Goal: Contribute content

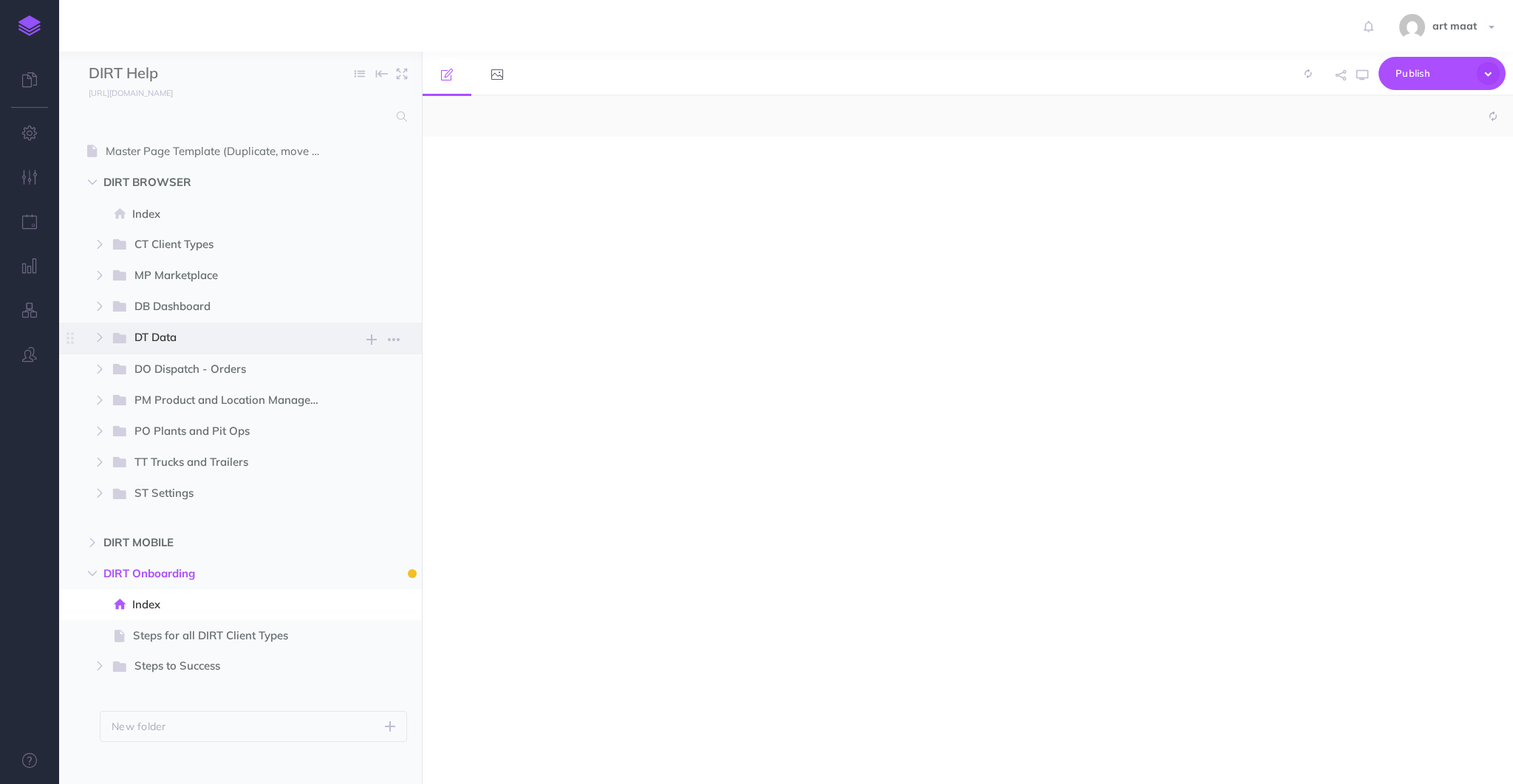
select select "null"
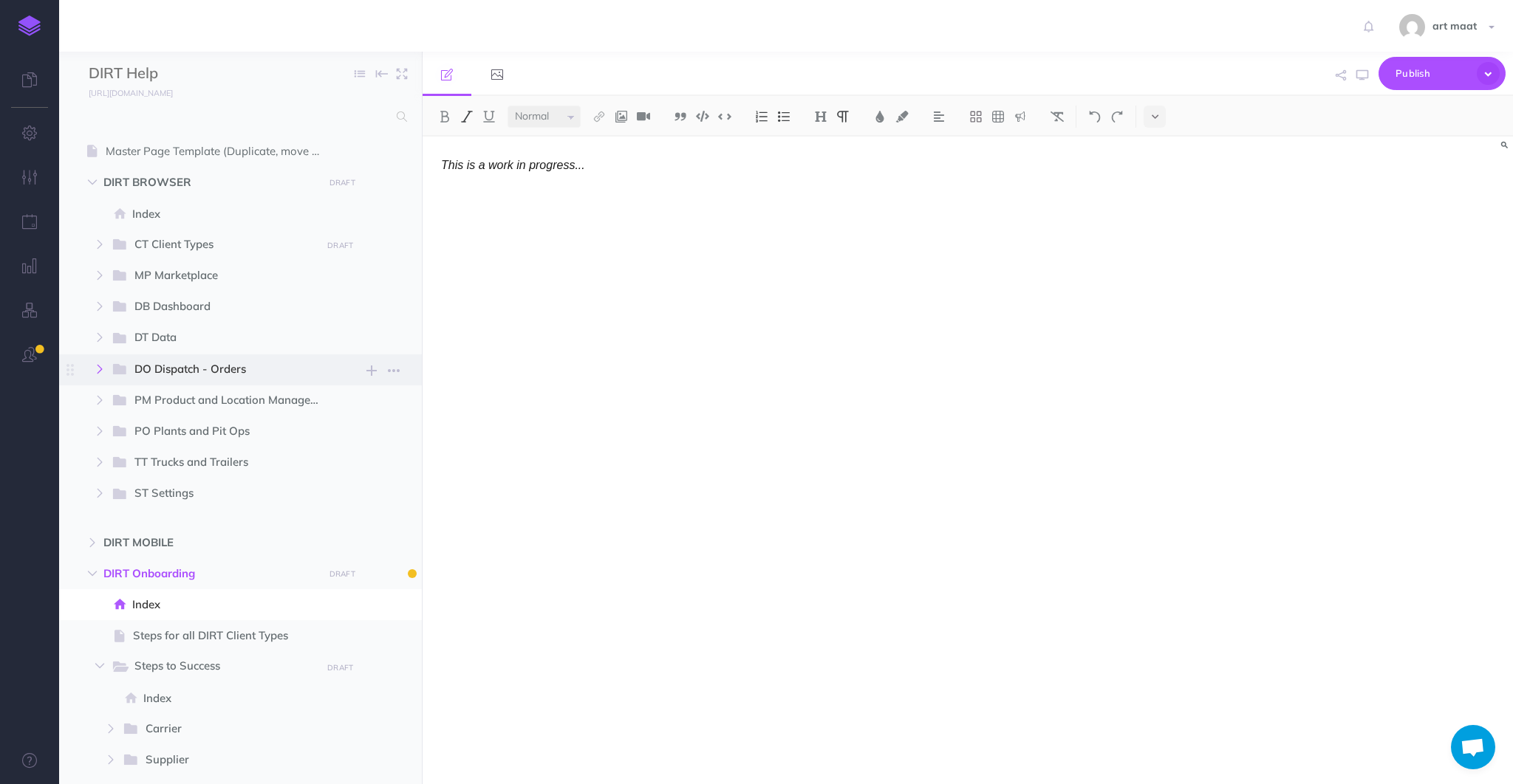
click at [98, 368] on icon "button" at bounding box center [99, 369] width 9 height 9
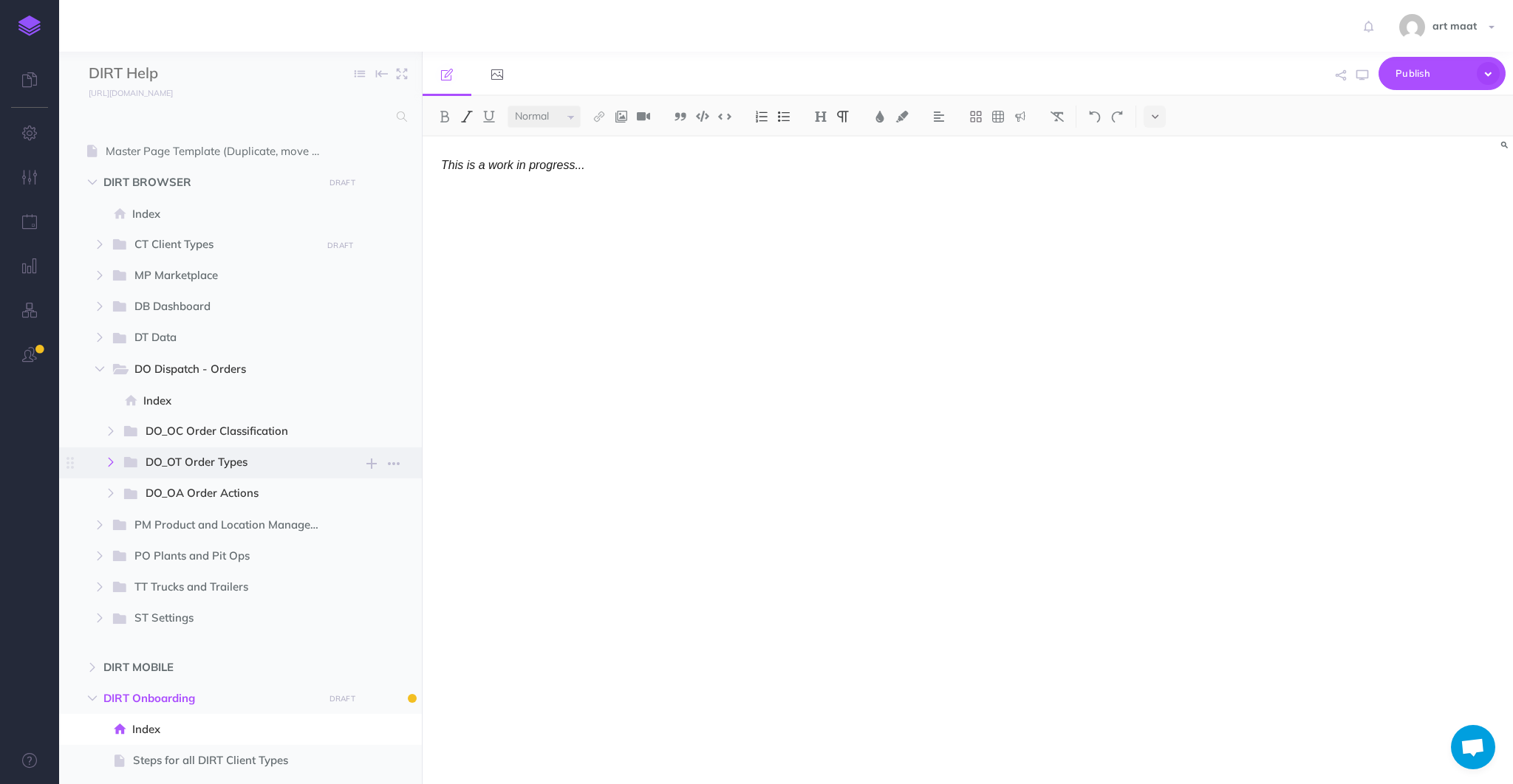
scroll to position [196, 0]
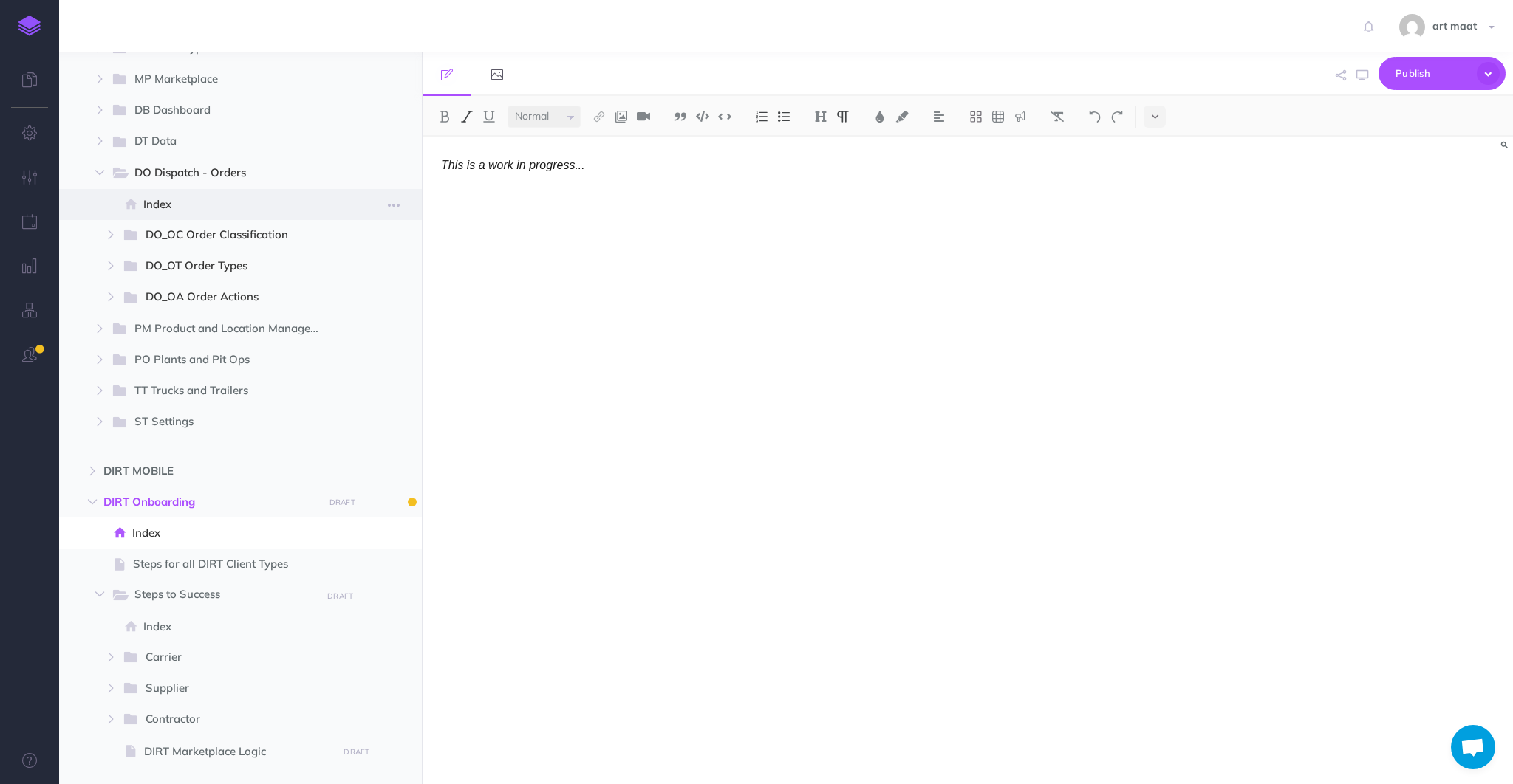
click at [155, 200] on span "Index" at bounding box center [238, 204] width 190 height 18
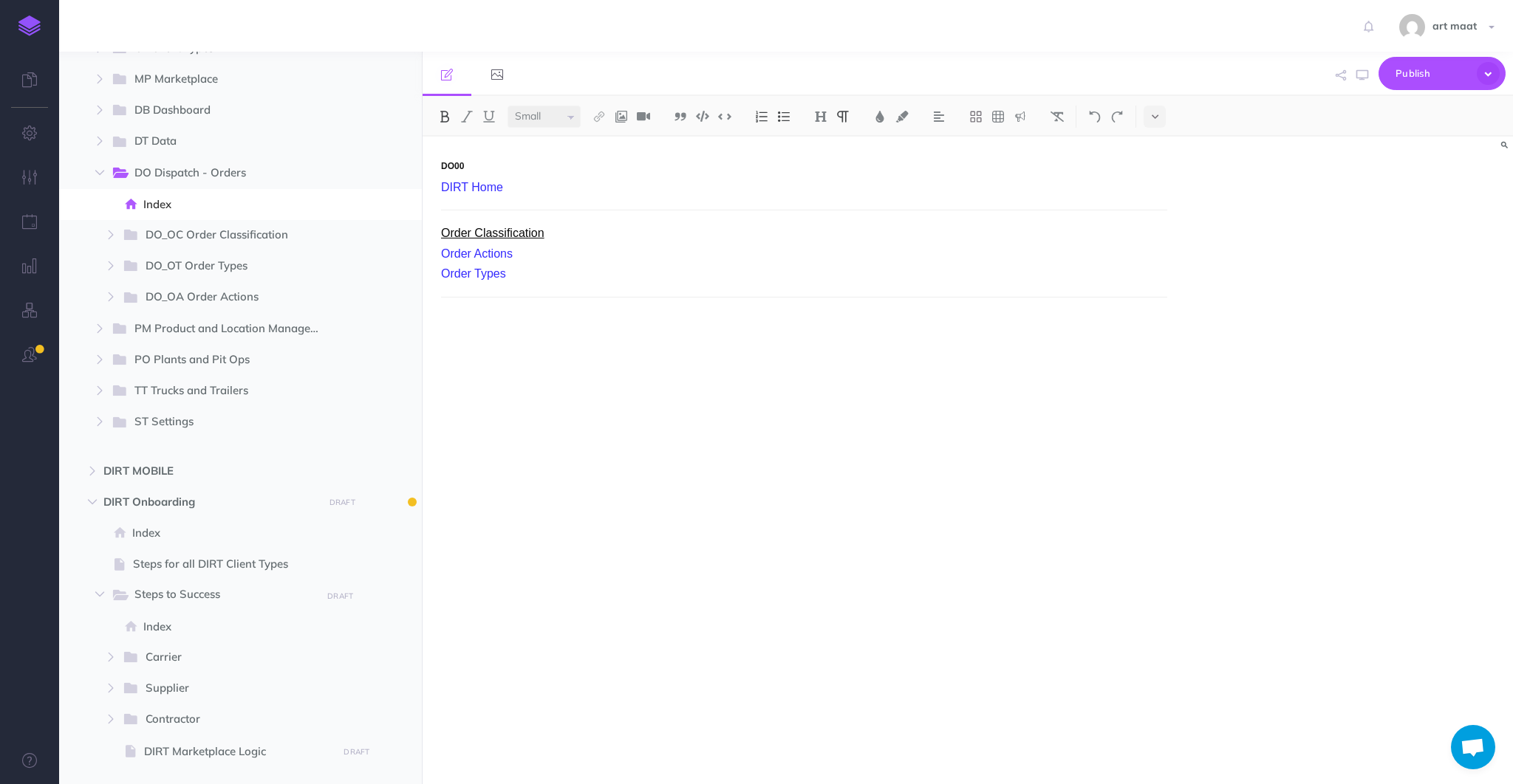
select select "null"
click at [499, 232] on link "Order Classification" at bounding box center [493, 232] width 104 height 13
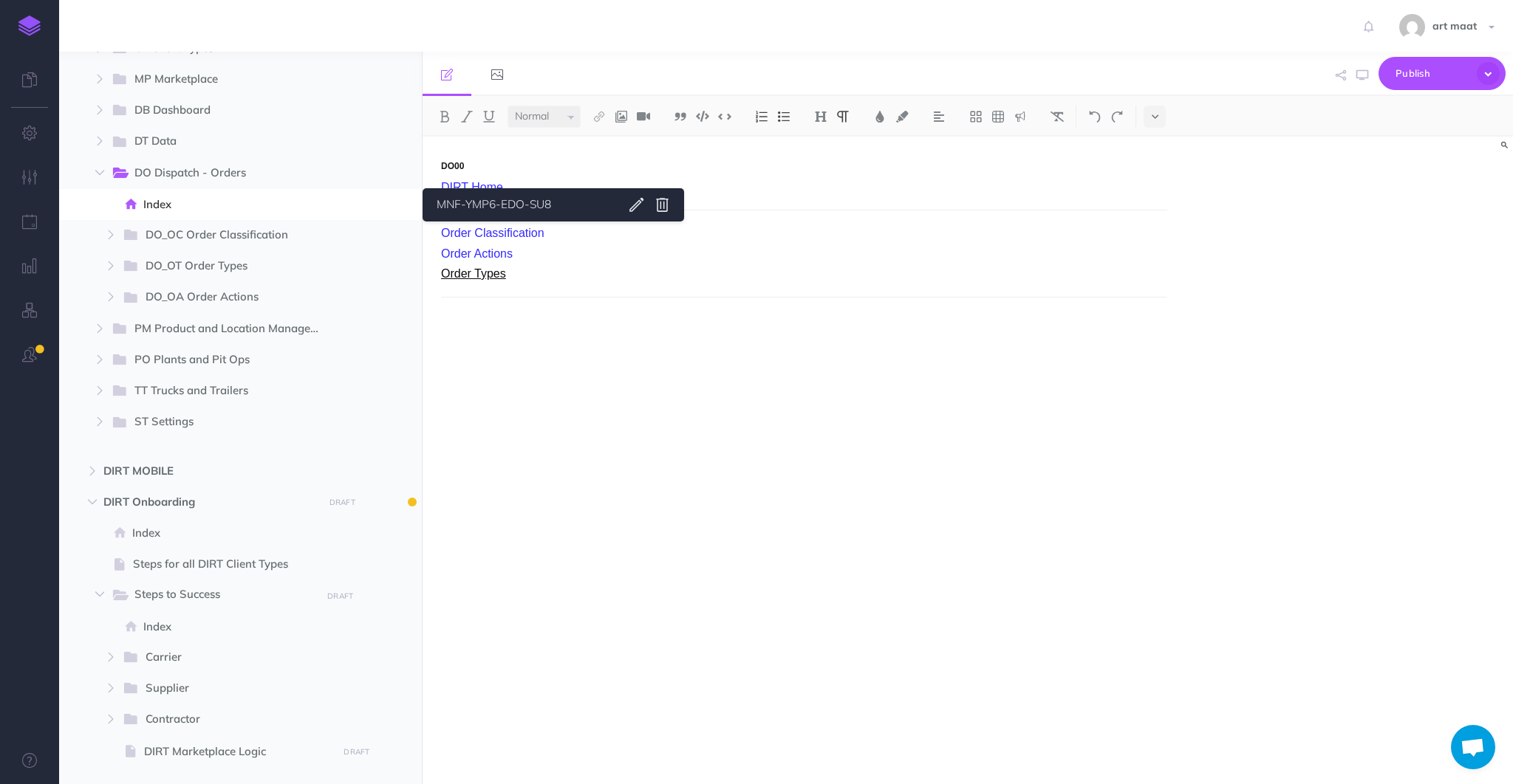
click at [495, 275] on link "Order Types" at bounding box center [473, 273] width 65 height 13
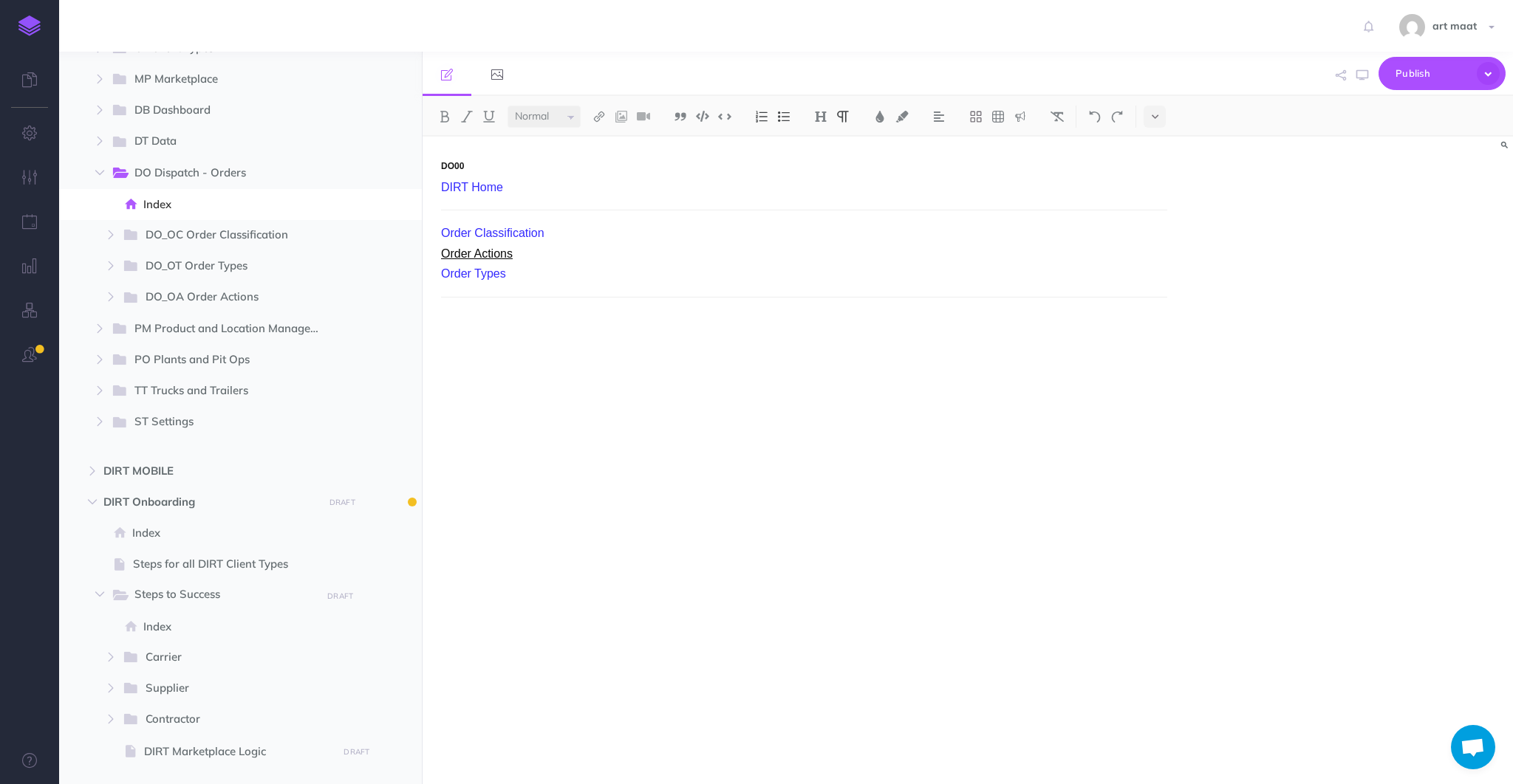
click at [501, 254] on link "Order Actions" at bounding box center [477, 253] width 72 height 13
click at [110, 262] on icon "button" at bounding box center [110, 265] width 9 height 9
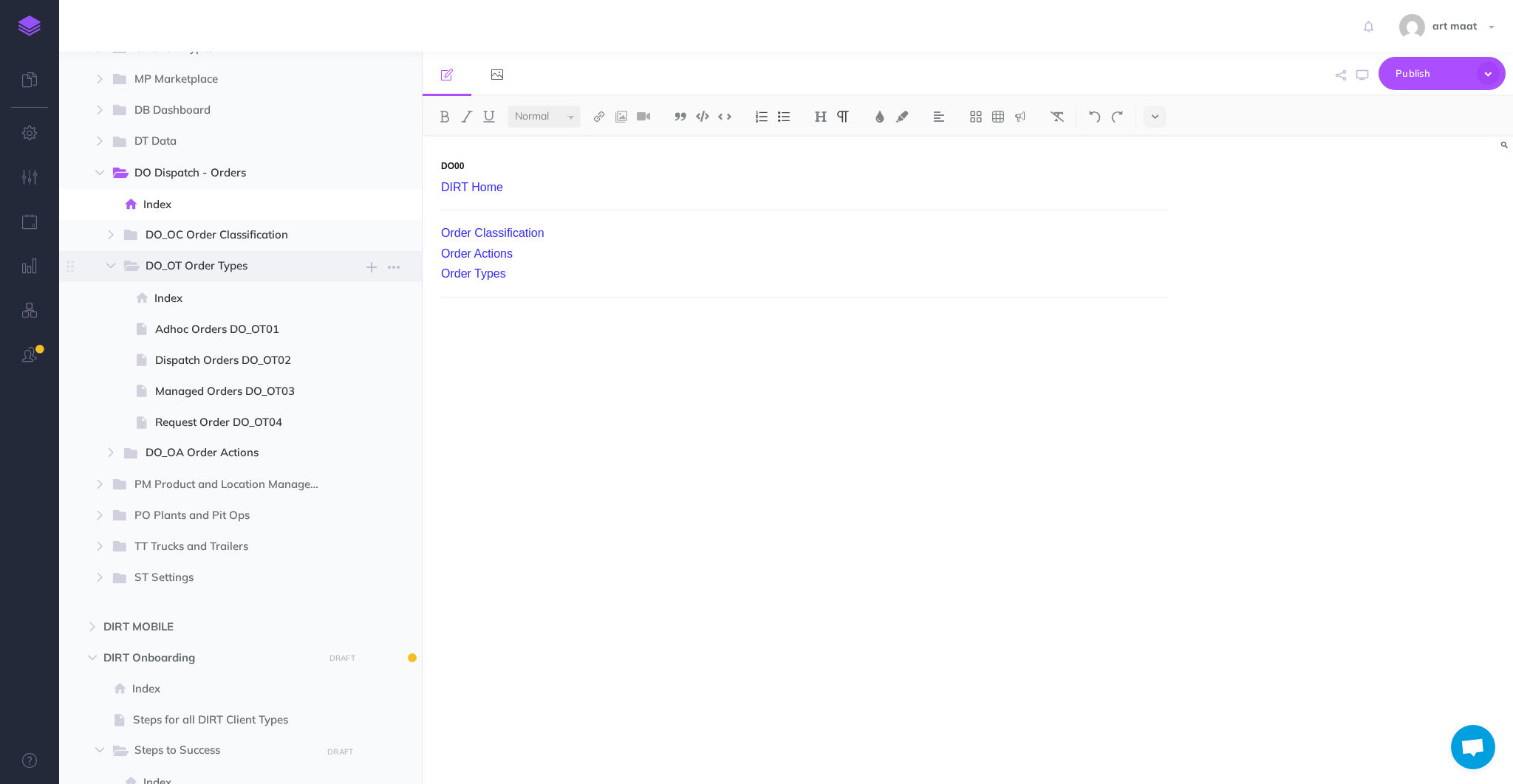
click at [168, 267] on span "DO_OT Order Types" at bounding box center [228, 266] width 165 height 19
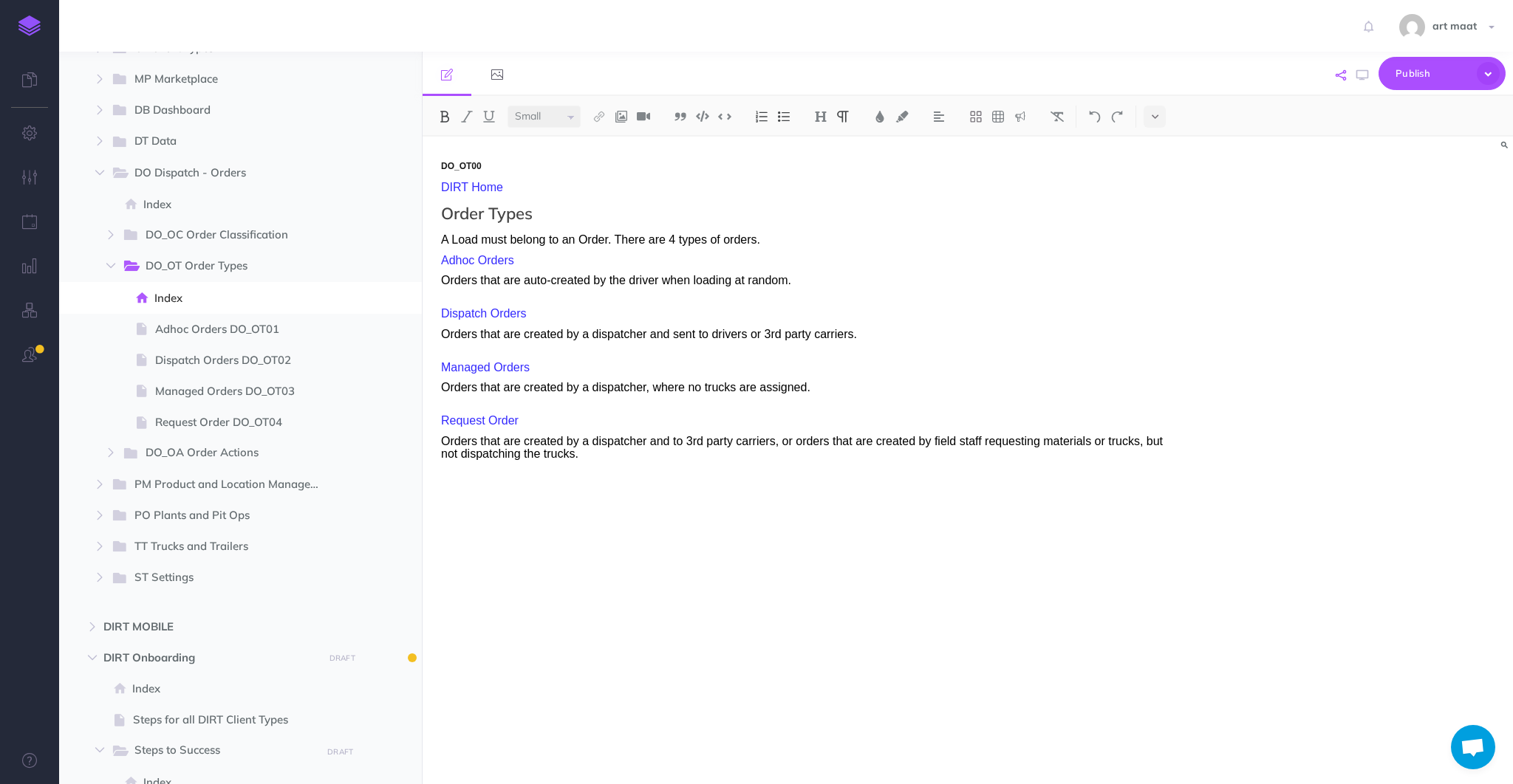
click at [1342, 72] on icon "button" at bounding box center [1340, 75] width 10 height 10
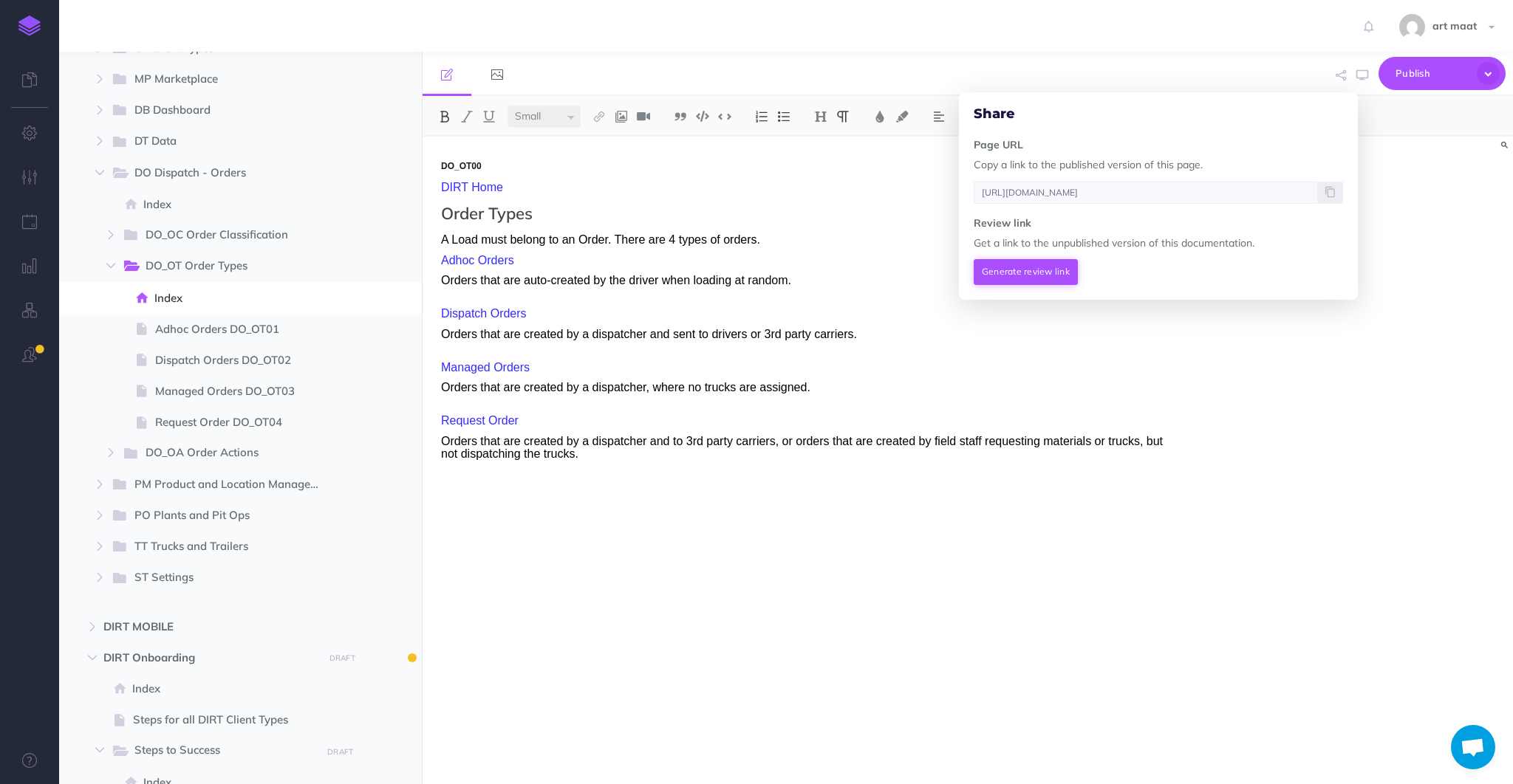
click at [1029, 271] on button "Generate review link" at bounding box center [1026, 272] width 104 height 25
click at [1334, 194] on icon at bounding box center [1329, 192] width 9 height 9
click at [1409, 68] on span "Publish" at bounding box center [1433, 73] width 74 height 23
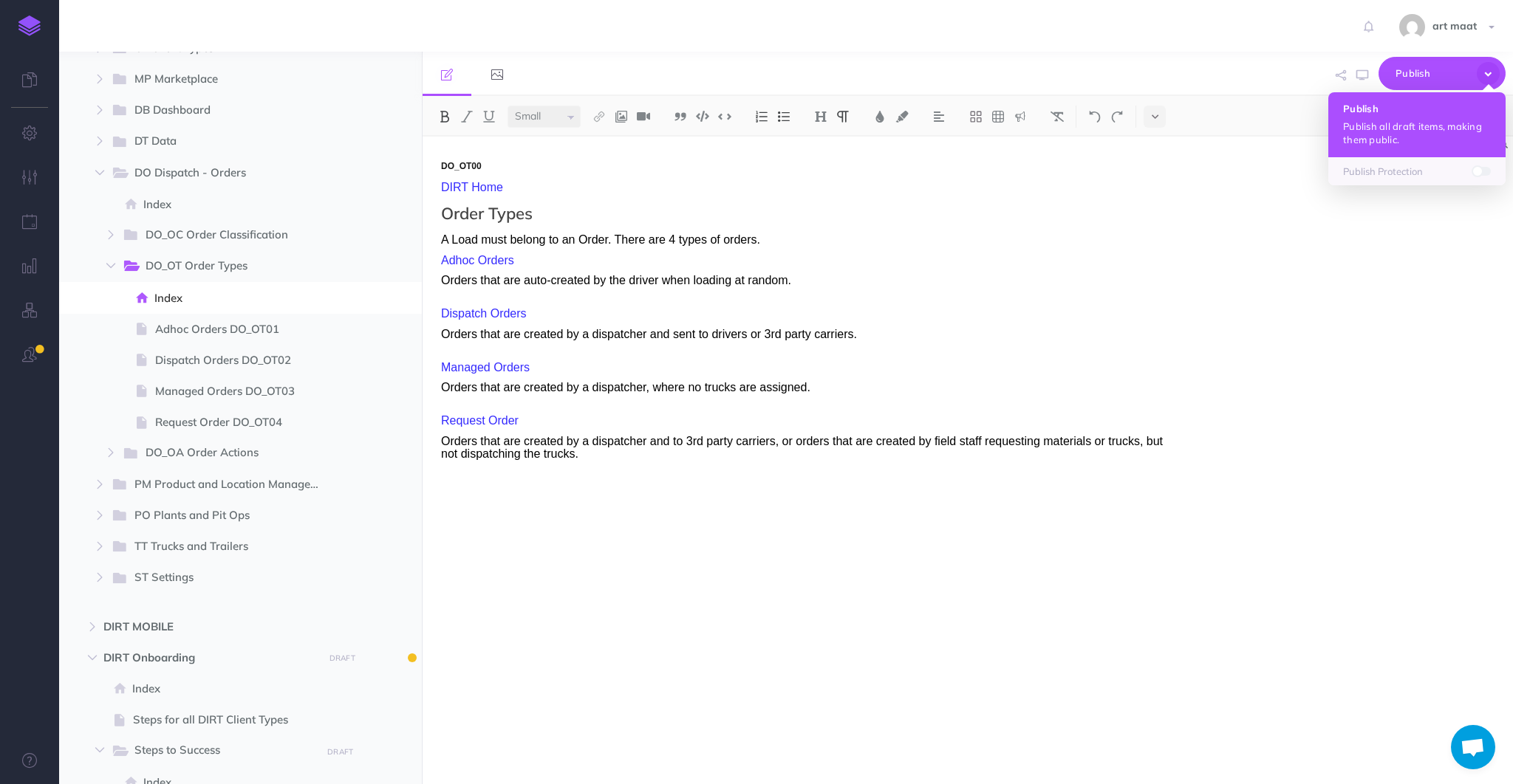
click at [1393, 124] on p "Publish all draft items, making them public." at bounding box center [1416, 133] width 147 height 27
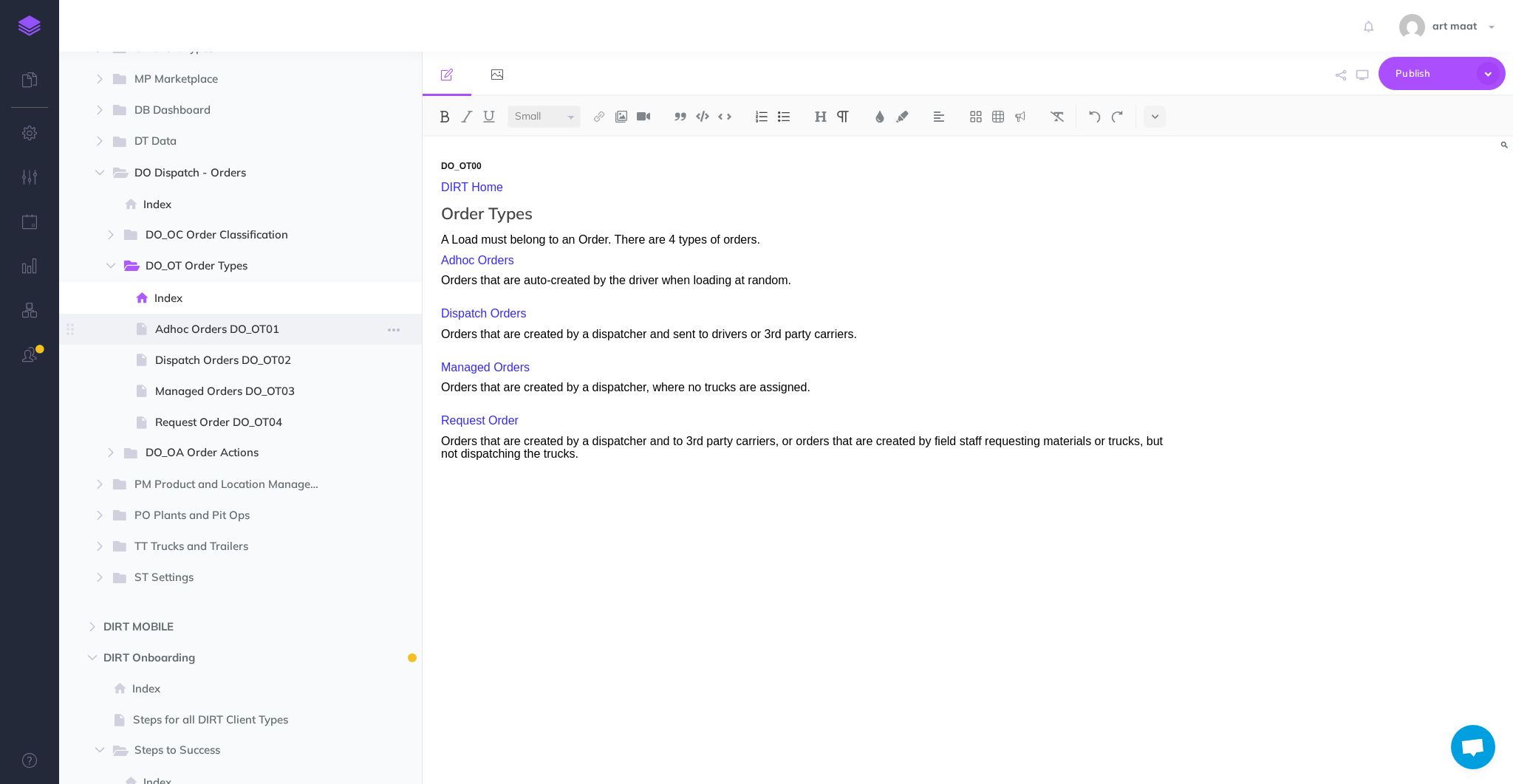
click at [206, 326] on span "Adhoc Orders DO_OT01" at bounding box center [243, 329] width 178 height 18
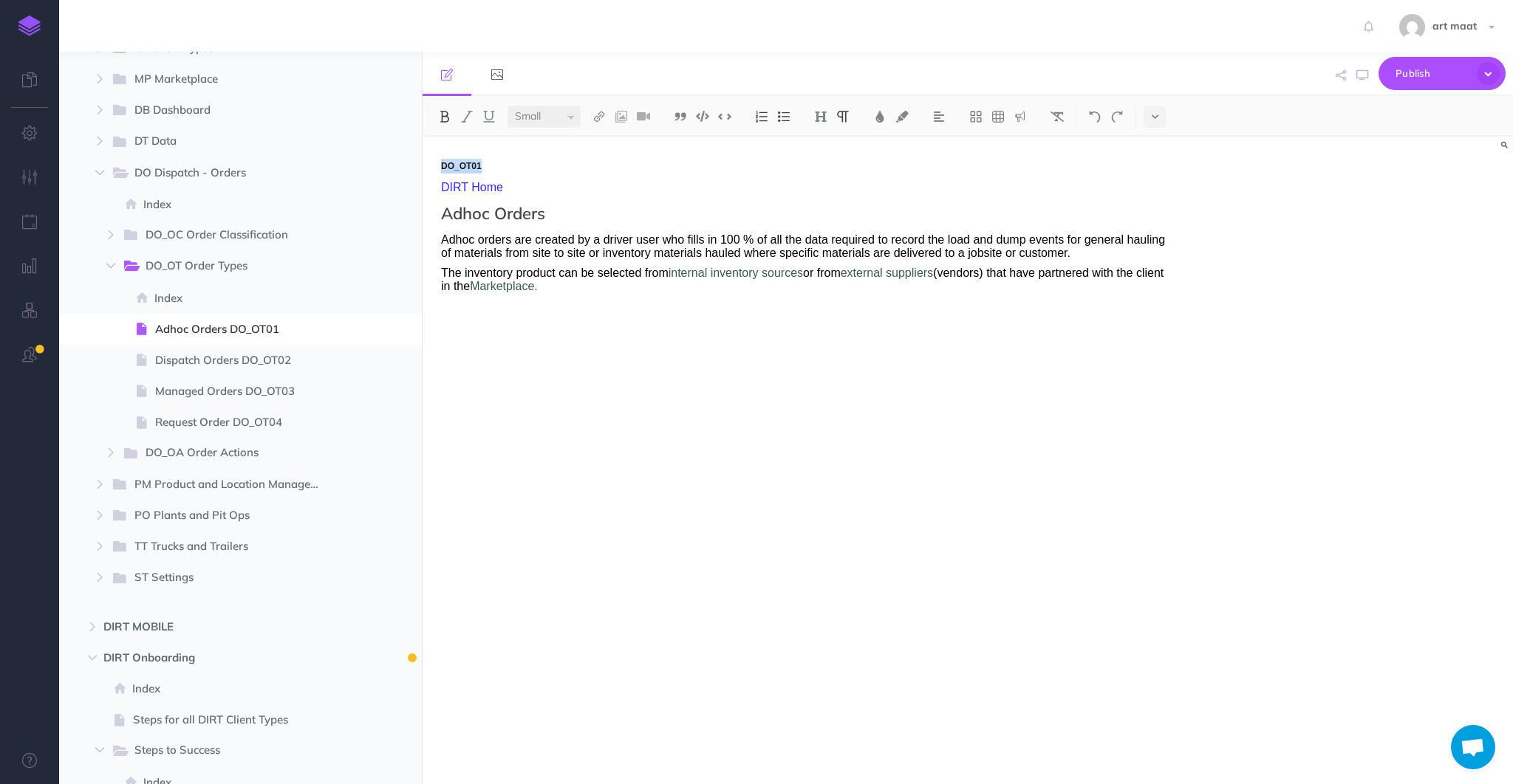
drag, startPoint x: 489, startPoint y: 165, endPoint x: 425, endPoint y: 163, distance: 64.0
click at [425, 163] on div "DO_OT01 DIRT Home Adhoc Orders Adhoc orders are created by a driver user who fi…" at bounding box center [805, 453] width 763 height 633
click at [168, 297] on span "Index" at bounding box center [243, 298] width 179 height 18
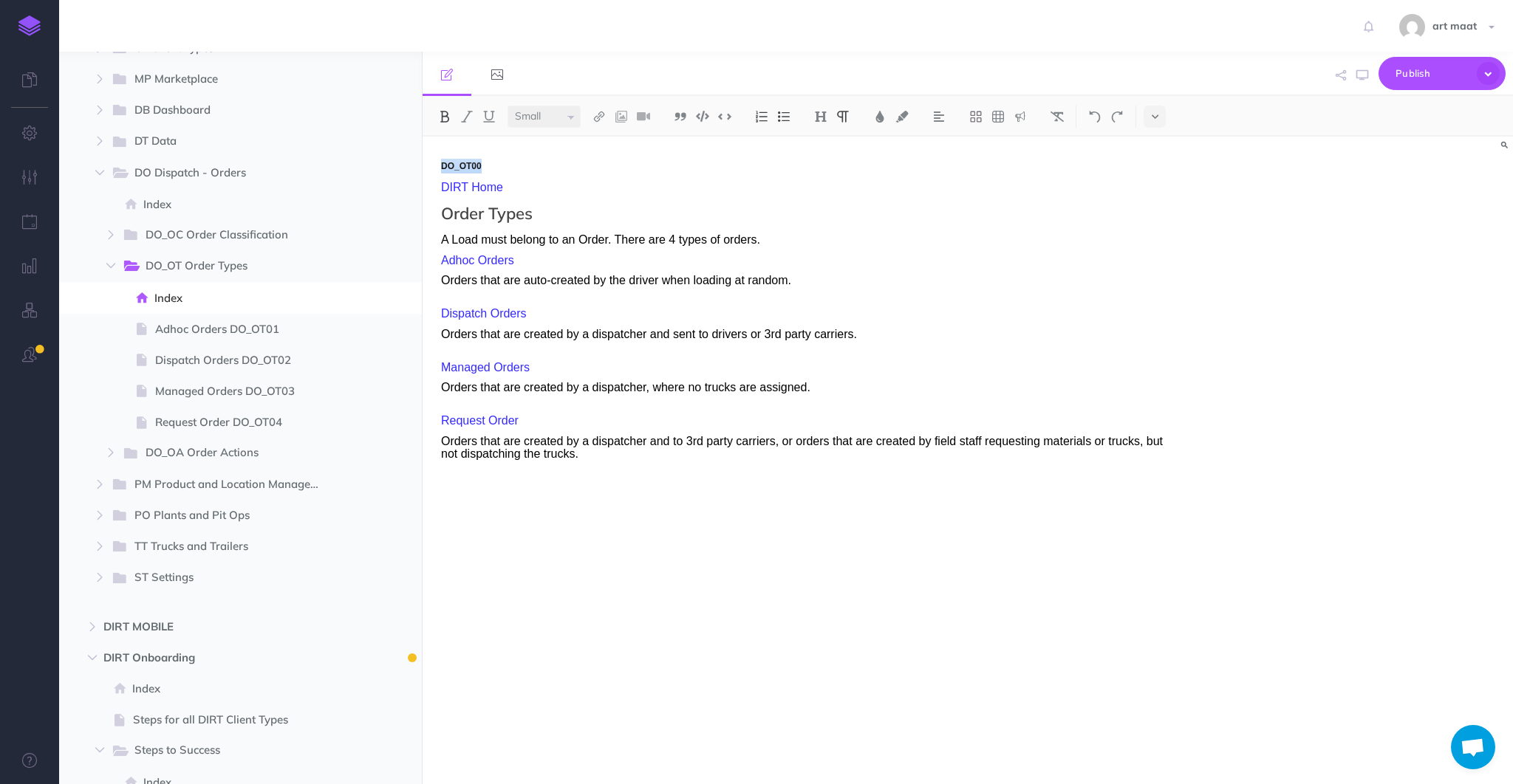
drag, startPoint x: 492, startPoint y: 167, endPoint x: 424, endPoint y: 164, distance: 68.1
click at [424, 164] on div "DO_OT00 DIRT Home Order Types A Load must belong to an Order. There are 4 types…" at bounding box center [805, 453] width 763 height 633
click at [882, 113] on img at bounding box center [880, 117] width 13 height 12
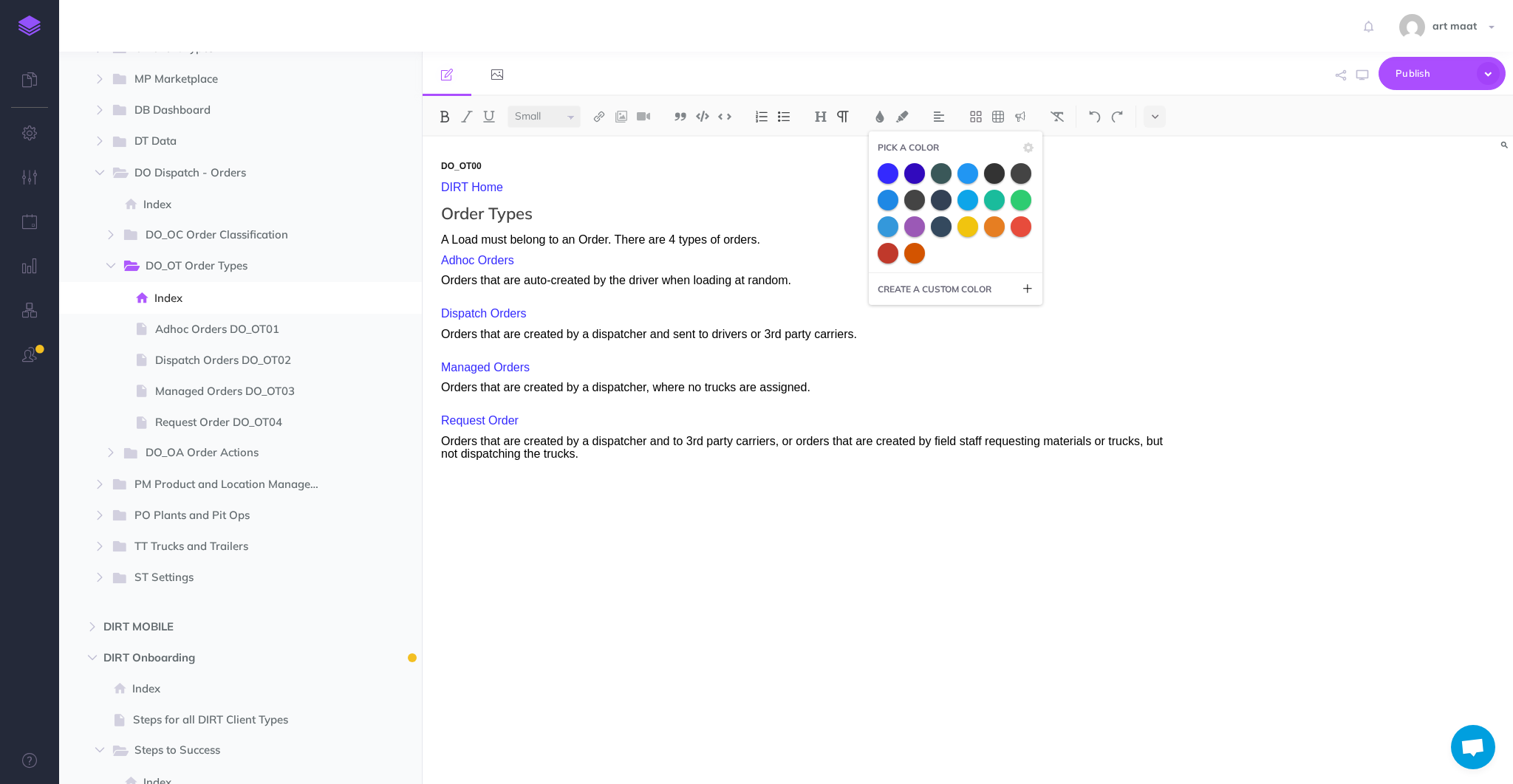
click at [941, 251] on div at bounding box center [955, 213] width 156 height 100
click at [1027, 285] on icon at bounding box center [1028, 289] width 12 height 12
click at [960, 312] on input "000000" at bounding box center [966, 316] width 134 height 22
drag, startPoint x: 955, startPoint y: 315, endPoint x: 970, endPoint y: 307, distance: 17.0
click at [956, 315] on input "000000" at bounding box center [966, 316] width 134 height 22
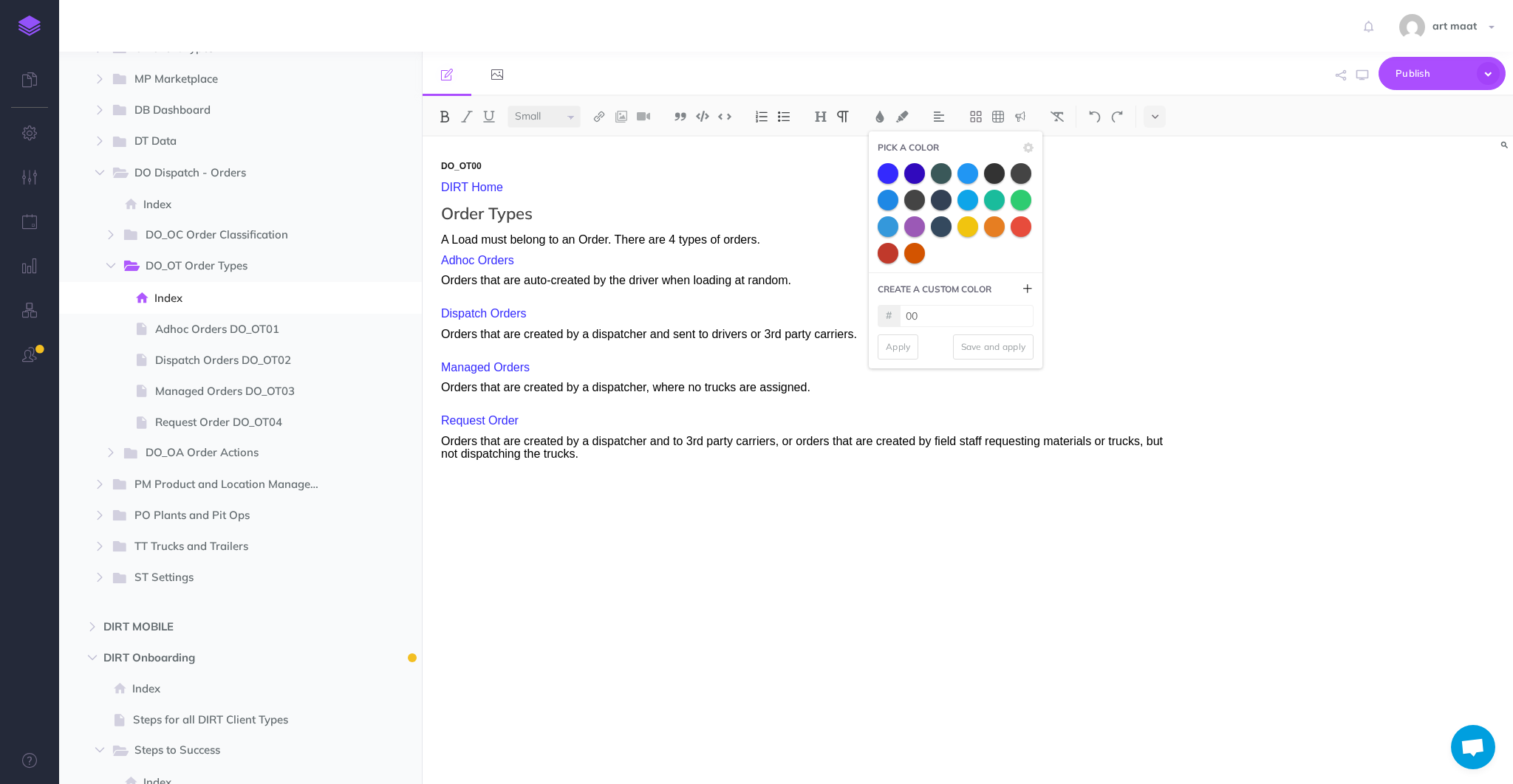
type input "0"
type input "ffffff"
click at [917, 345] on input at bounding box center [955, 345] width 156 height 22
type input "white"
click at [984, 376] on button "Save and apply" at bounding box center [993, 376] width 81 height 25
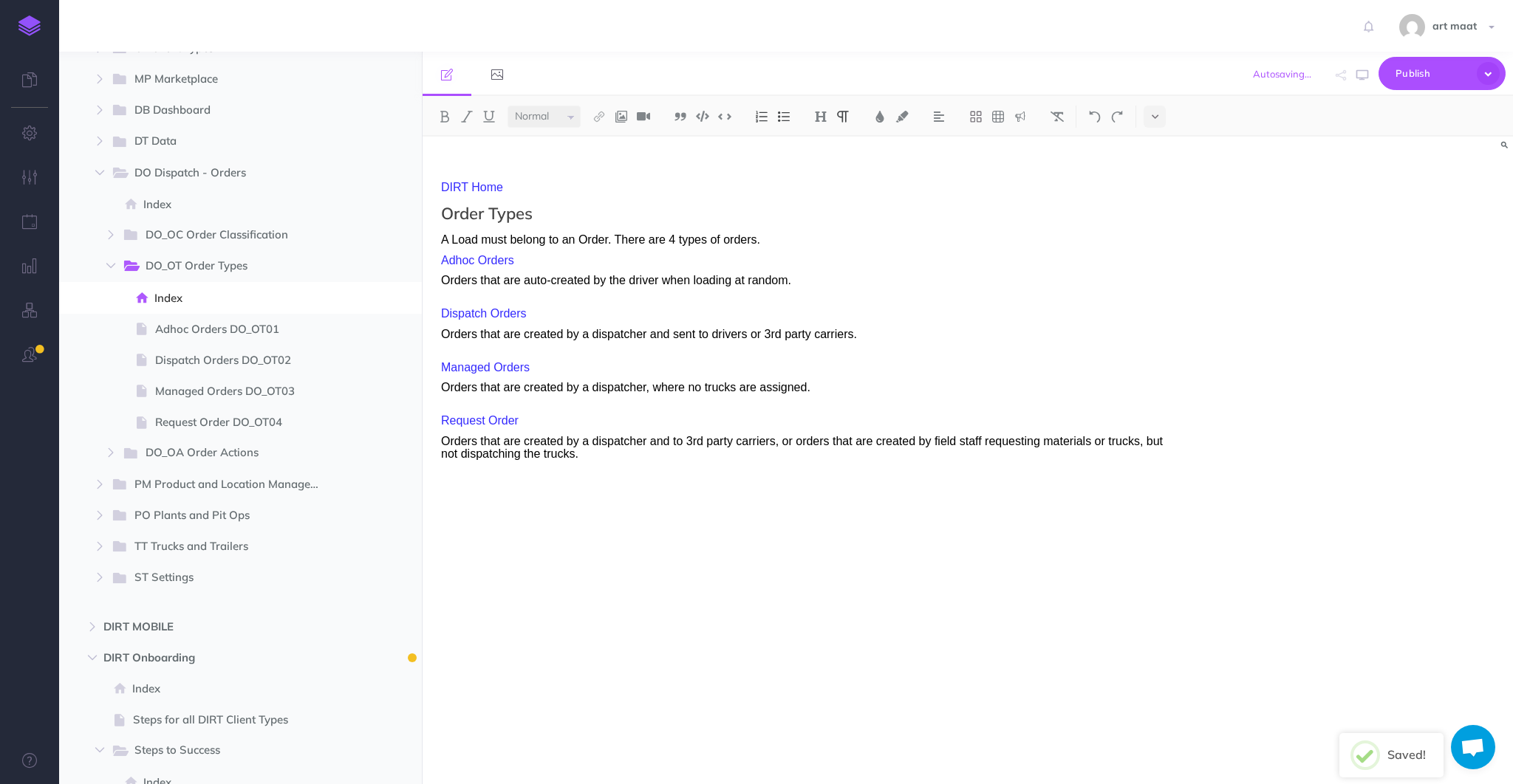
click at [724, 221] on div "DO_OT00 DIRT Home Order Types A Load must belong to an Order. There are 4 types…" at bounding box center [805, 453] width 763 height 633
click at [1396, 72] on span "Publish" at bounding box center [1433, 73] width 74 height 23
drag, startPoint x: 506, startPoint y: 173, endPoint x: 424, endPoint y: 169, distance: 82.1
click at [424, 169] on div "DO_OT00 DIRT Home Order Types A Load must belong to an Order. There are 4 types…" at bounding box center [805, 453] width 763 height 633
click at [1413, 68] on span "Publish" at bounding box center [1433, 73] width 74 height 23
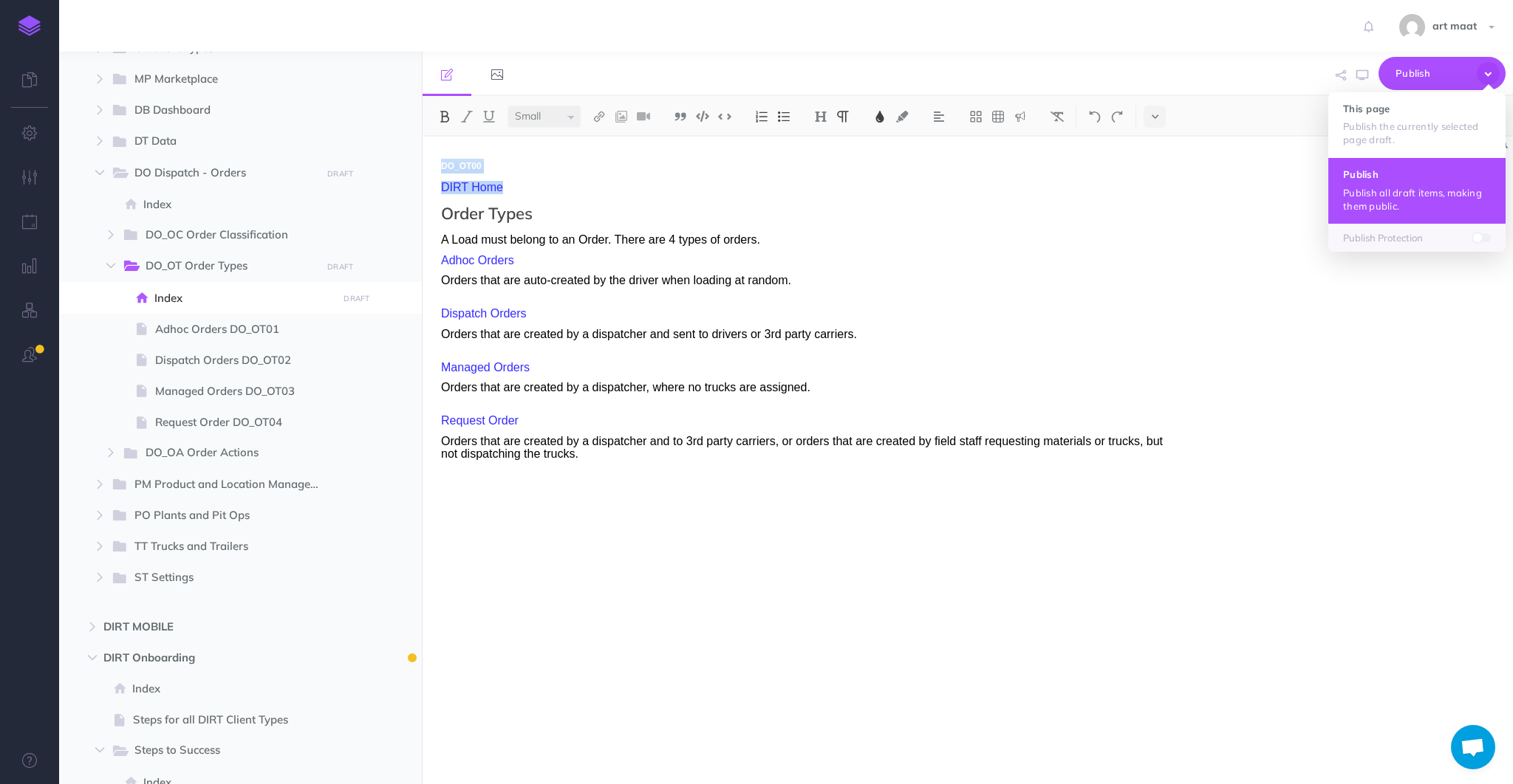
click at [1397, 187] on p "Publish all draft items, making them public." at bounding box center [1416, 200] width 147 height 27
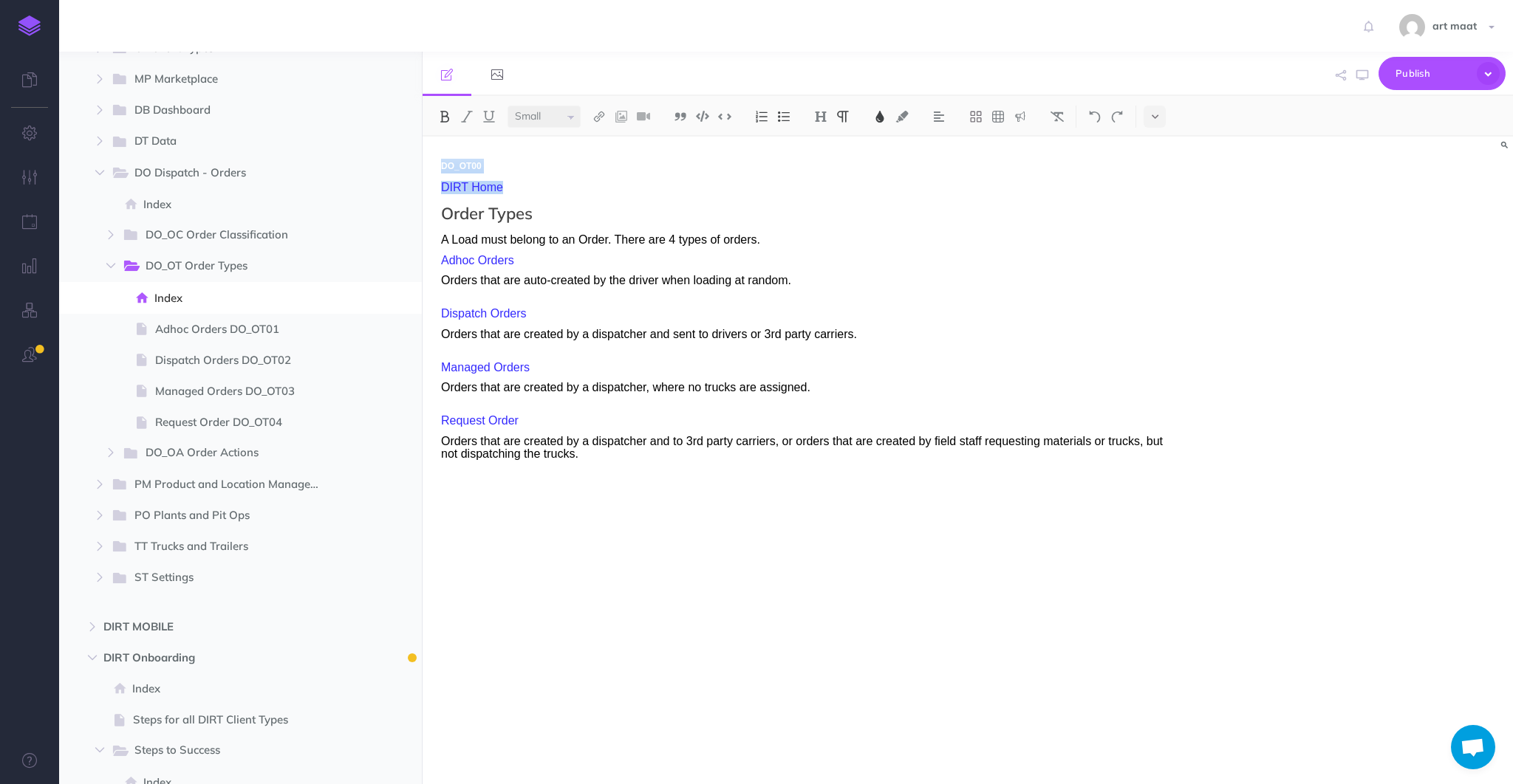
click at [1289, 292] on div "DO_OT00 DIRT Home Order Types A Load must belong to an Order. There are 4 types…" at bounding box center [968, 460] width 1090 height 648
click at [1341, 75] on icon "button" at bounding box center [1340, 75] width 10 height 10
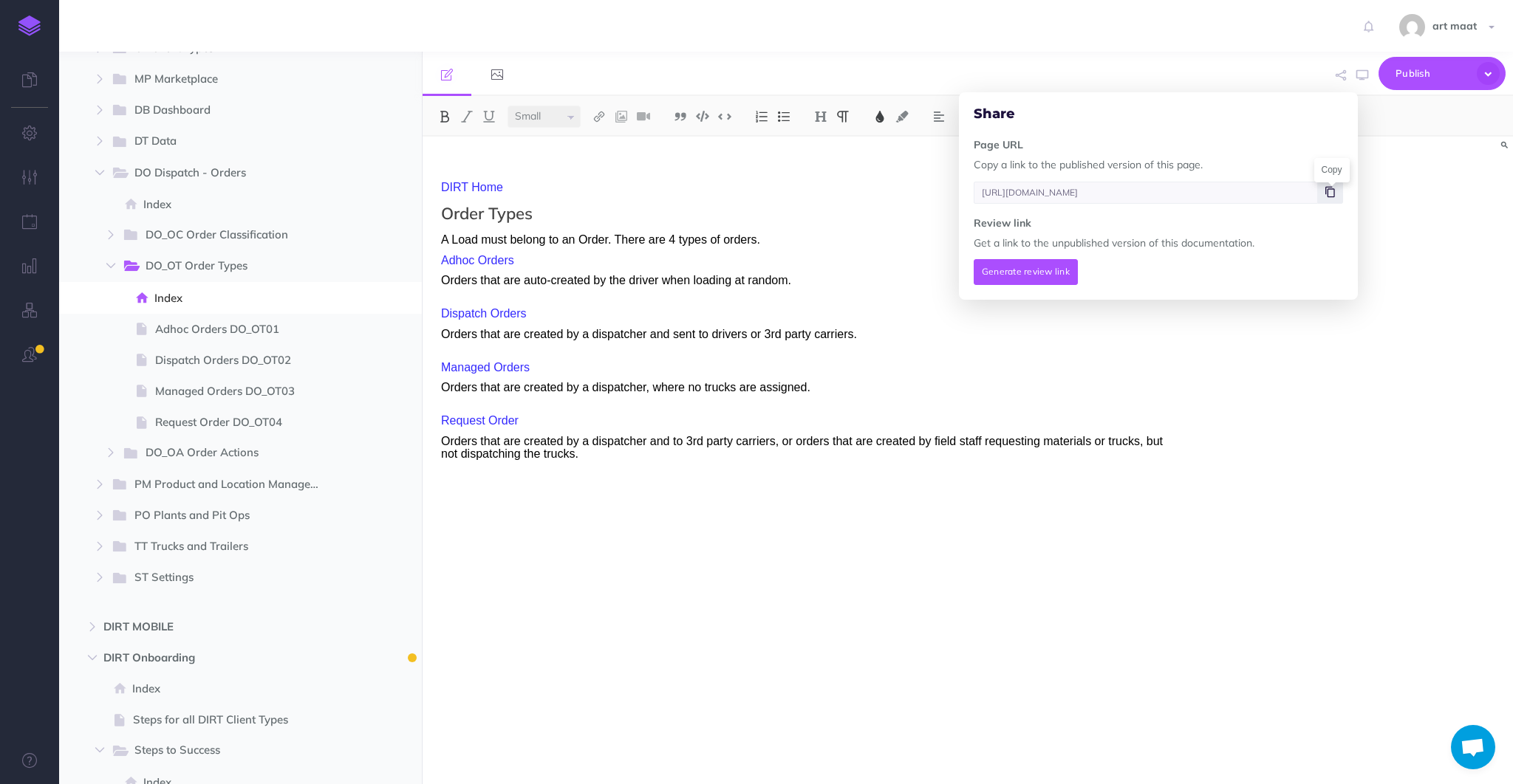
click at [1330, 193] on icon at bounding box center [1329, 192] width 9 height 9
drag, startPoint x: 499, startPoint y: 168, endPoint x: 414, endPoint y: 179, distance: 85.7
click at [415, 168] on div "DIRT Help Collapse all Expand all Expand to root folders [URL][DOMAIN_NAME] Mas…" at bounding box center [786, 418] width 1454 height 733
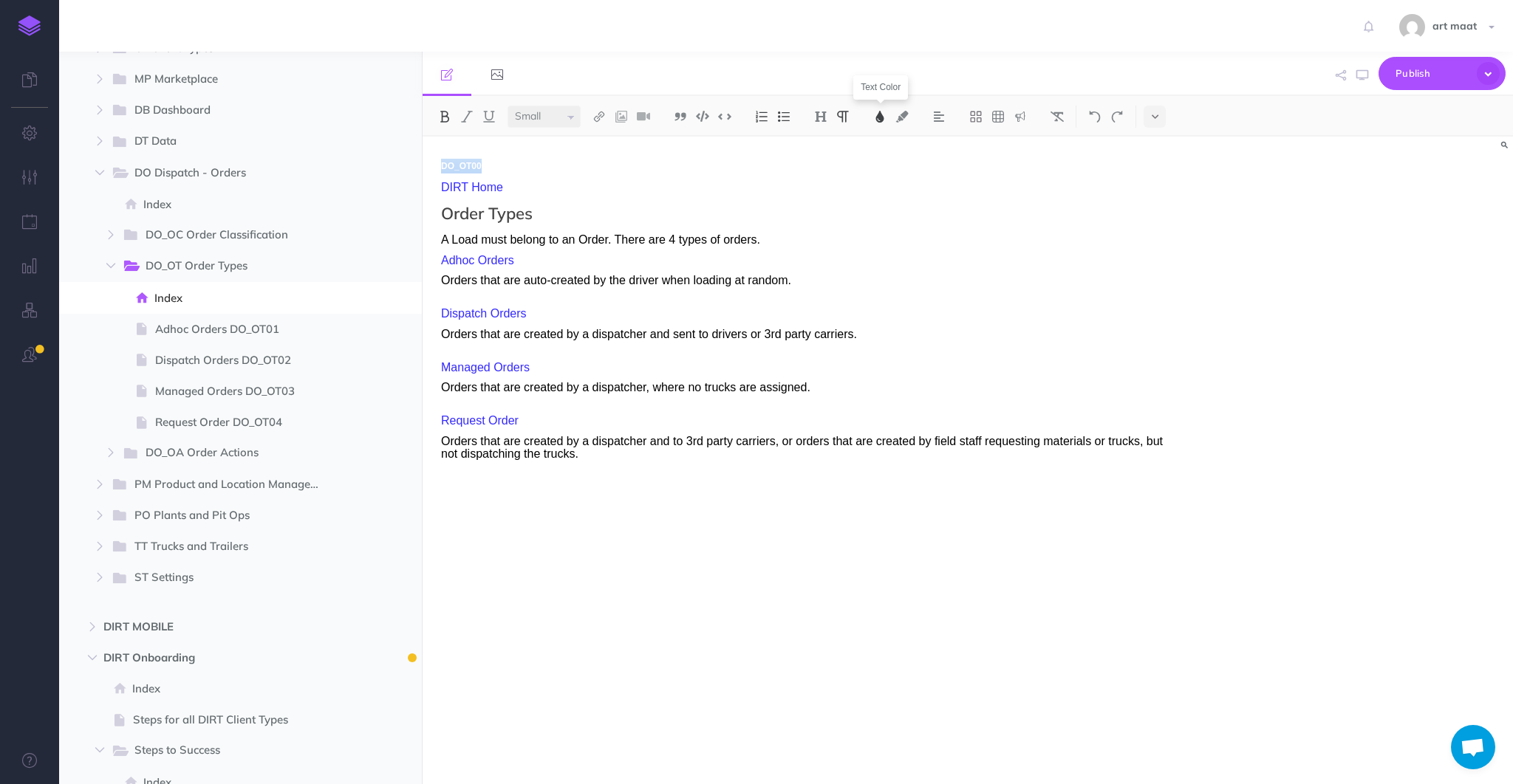
click at [880, 115] on img at bounding box center [880, 117] width 13 height 12
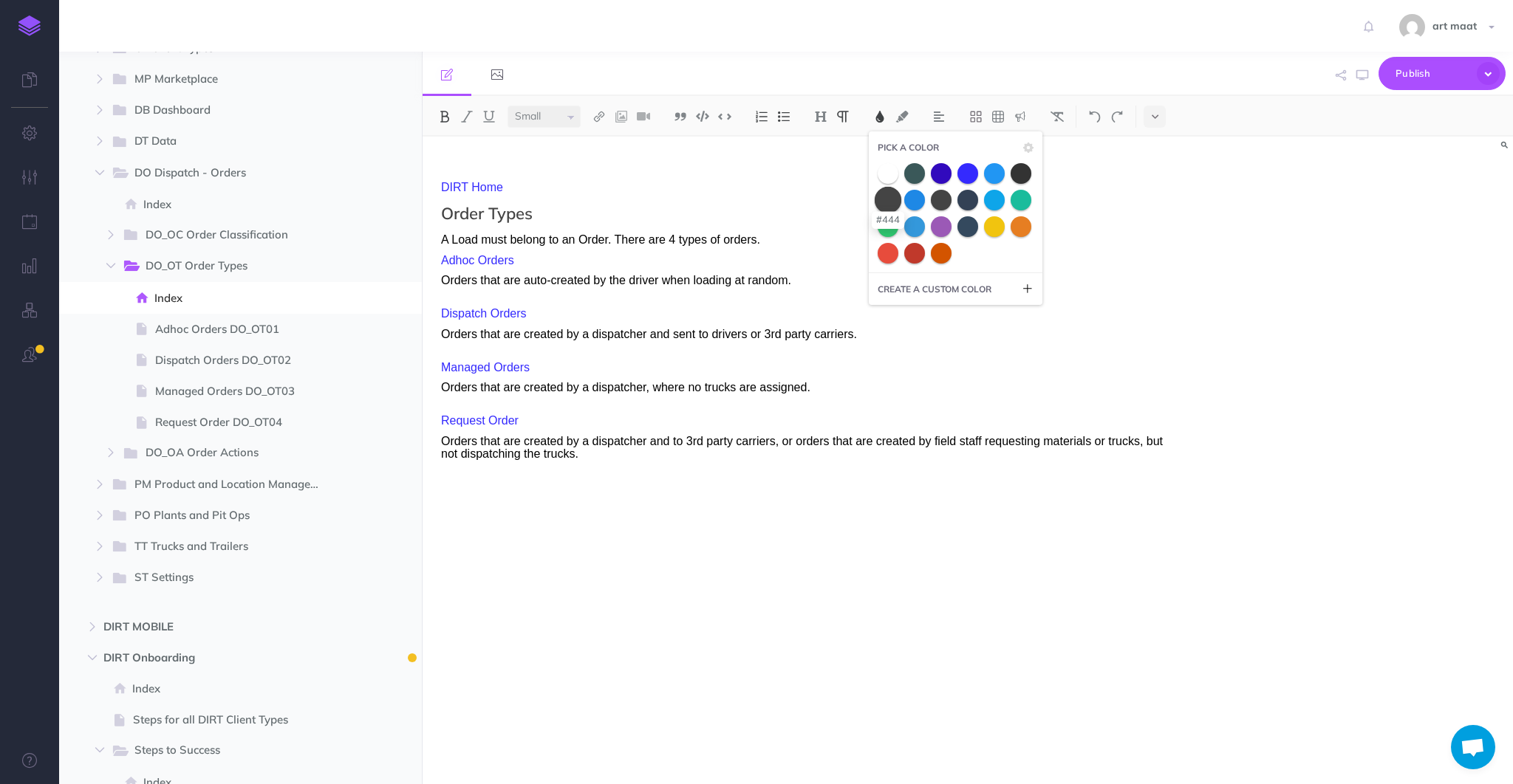
click at [886, 197] on span at bounding box center [888, 200] width 27 height 27
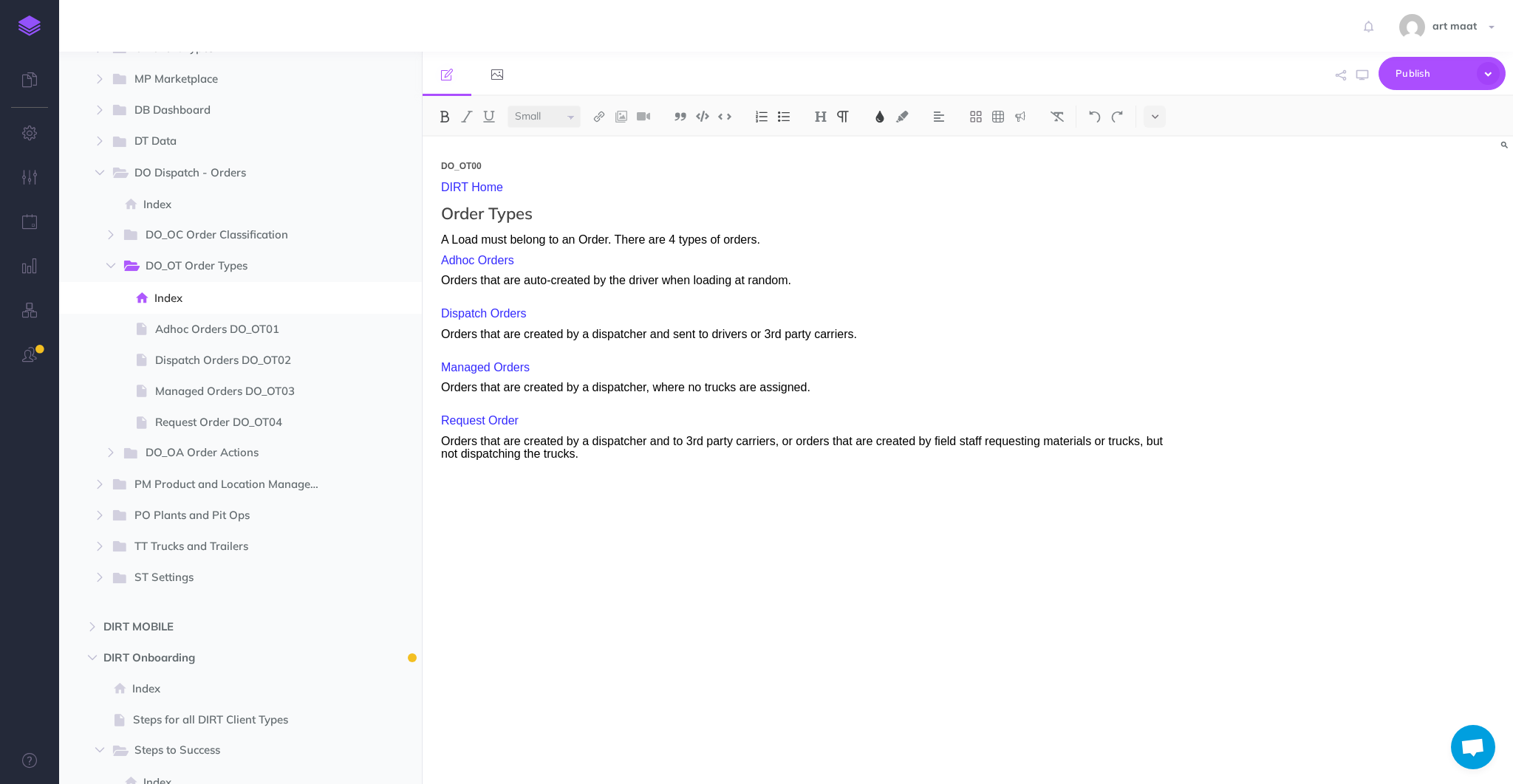
select select "null"
click at [841, 350] on p "Orders that are created by a dispatcher and sent to drivers or 3rd party carrie…" at bounding box center [805, 340] width 726 height 26
click at [1401, 65] on span "Publish" at bounding box center [1433, 73] width 74 height 23
click at [1378, 114] on h4 "Publish" at bounding box center [1416, 109] width 147 height 10
click at [172, 420] on span "Request Order DO_OT04" at bounding box center [243, 422] width 178 height 18
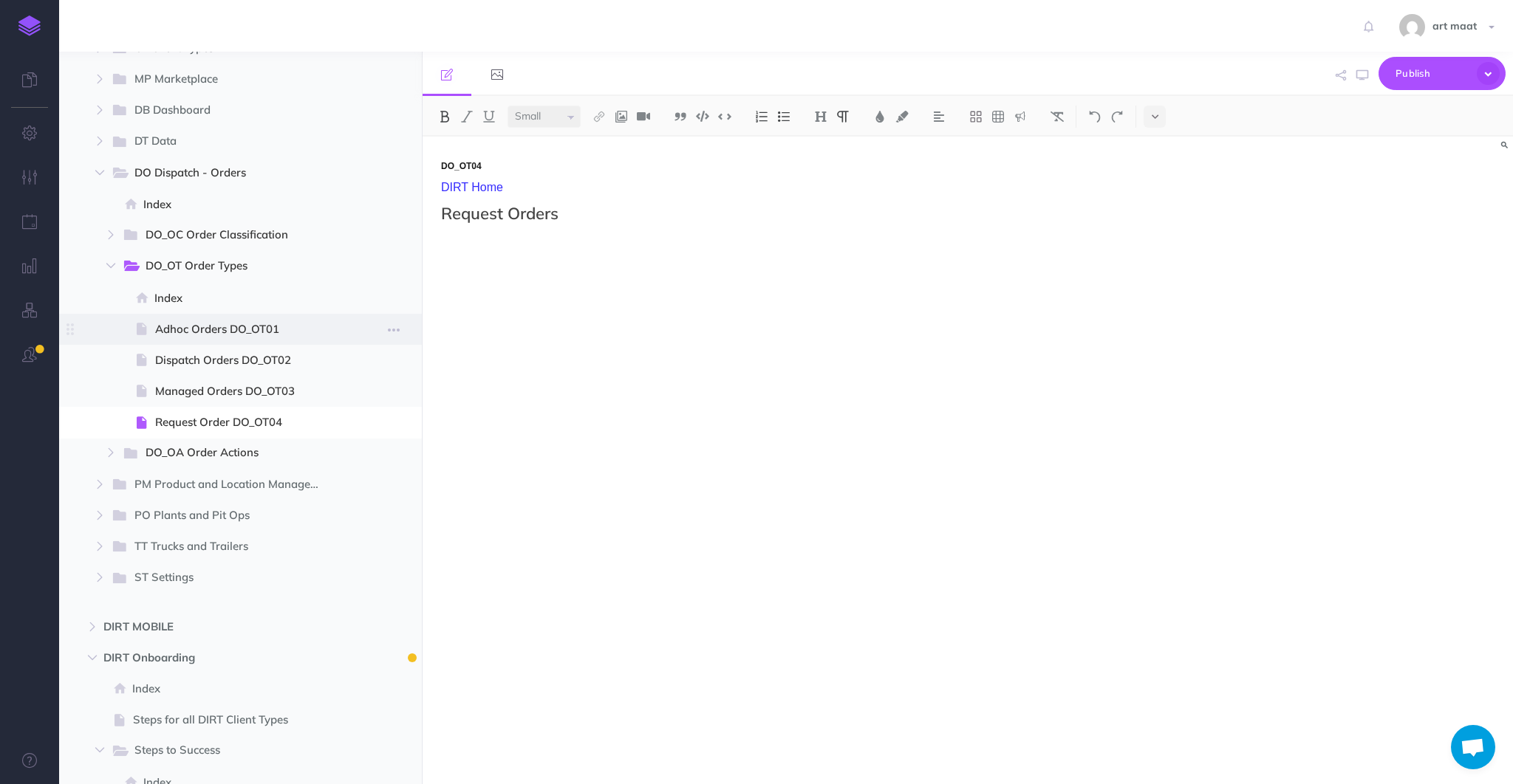
click at [174, 325] on span "Adhoc Orders DO_OT01" at bounding box center [243, 329] width 178 height 18
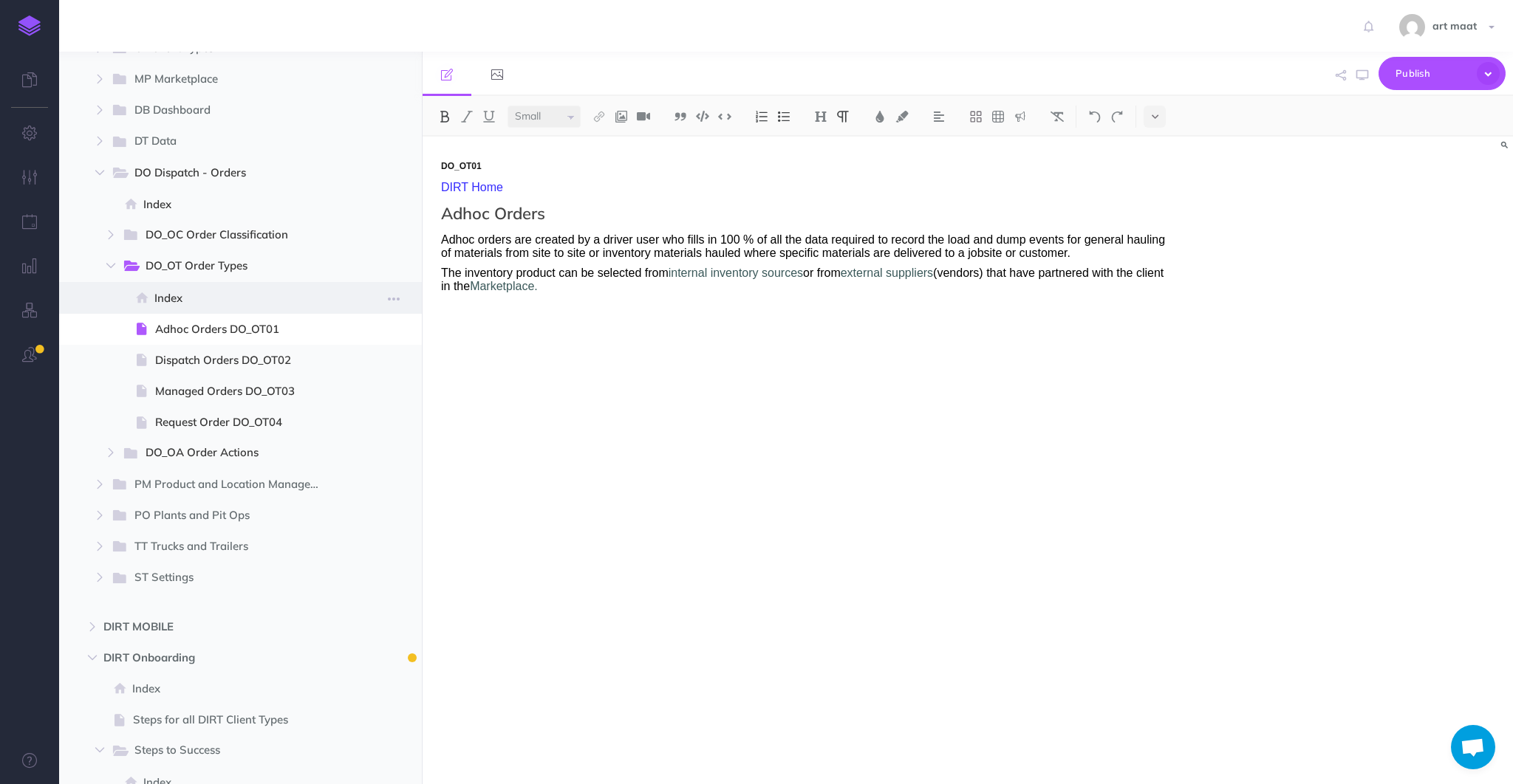
click at [170, 296] on span "Index" at bounding box center [243, 298] width 179 height 18
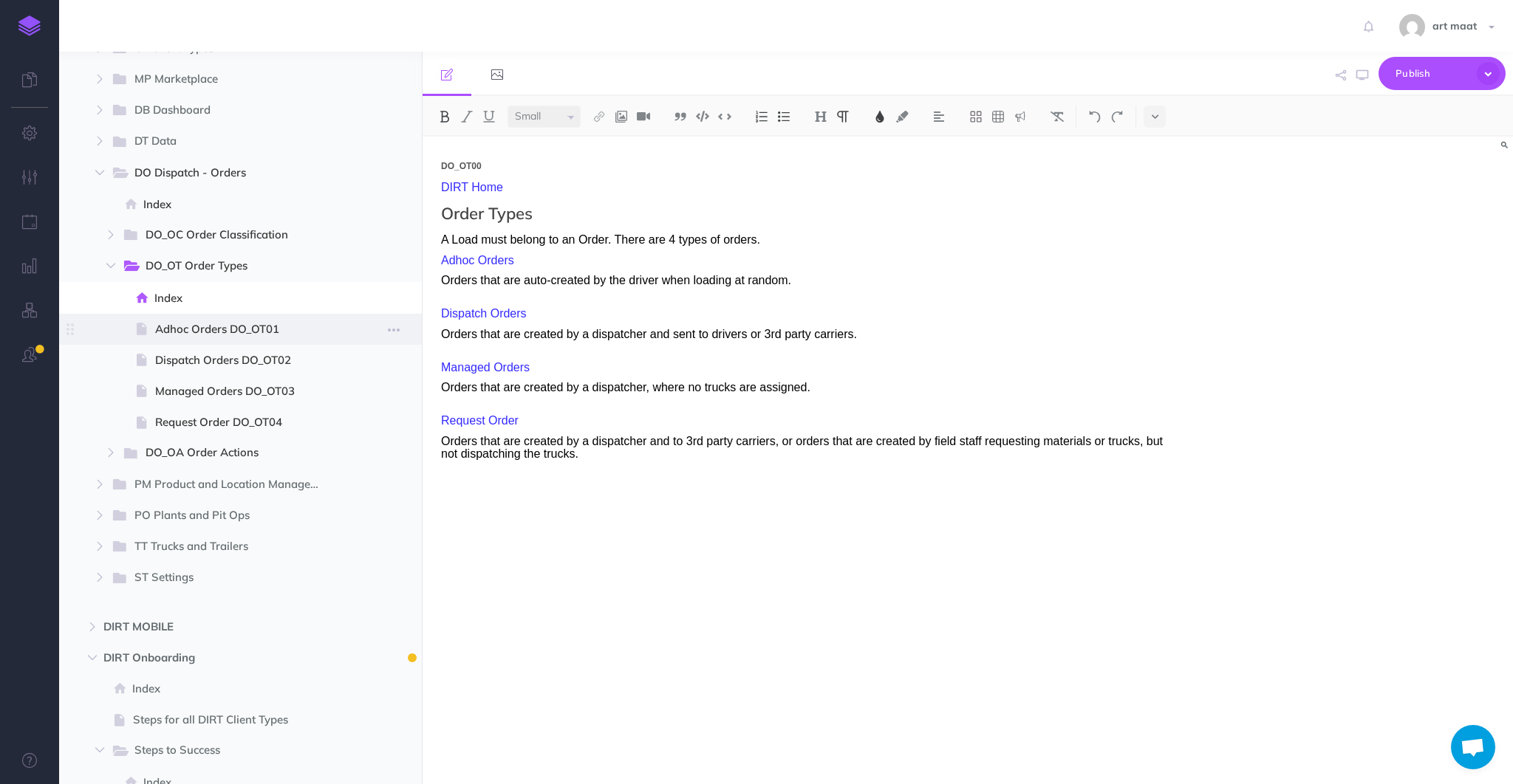
click at [199, 325] on span "Adhoc Orders DO_OT01" at bounding box center [243, 329] width 178 height 18
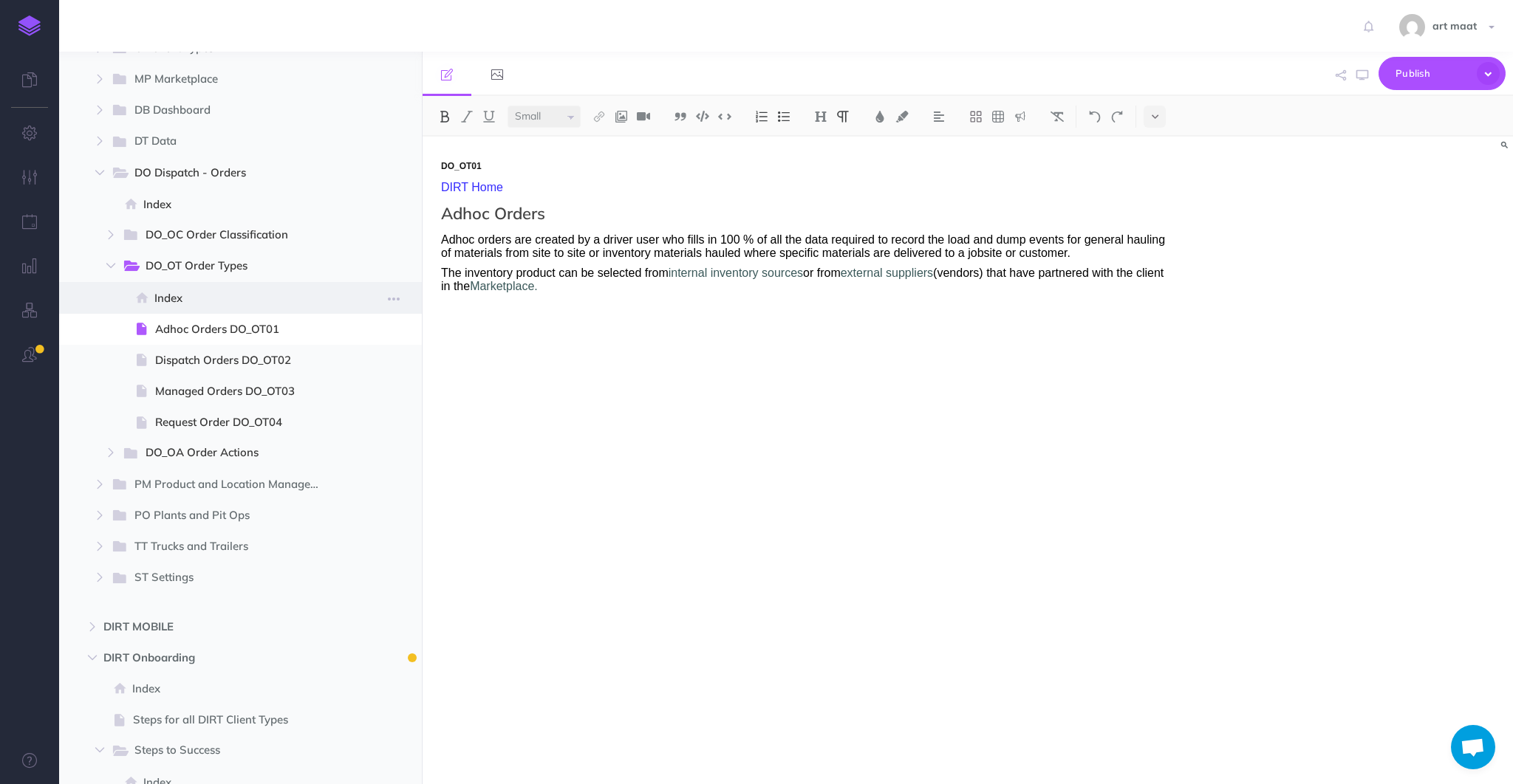
click at [170, 298] on span "Index" at bounding box center [243, 298] width 179 height 18
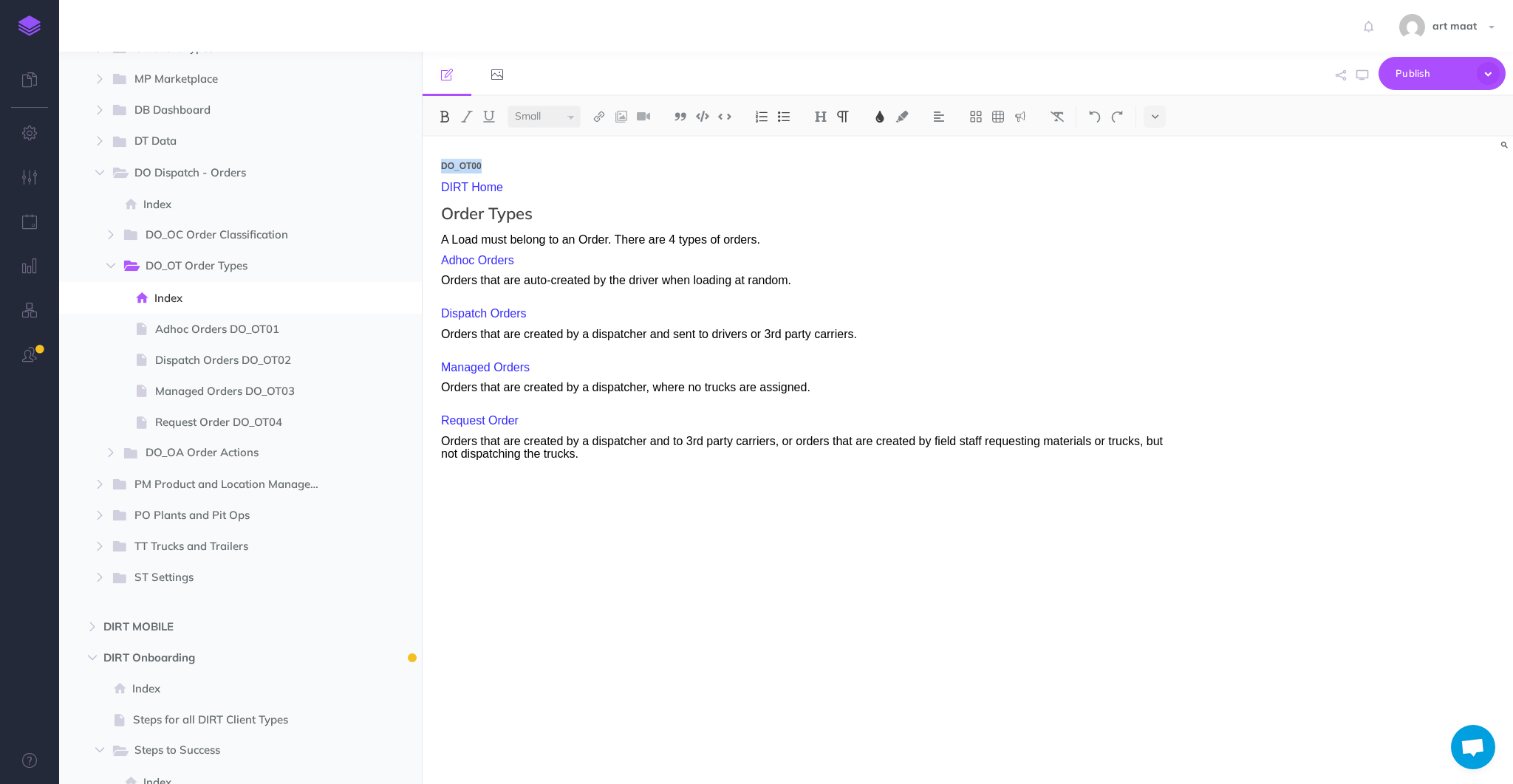
drag, startPoint x: 500, startPoint y: 165, endPoint x: 436, endPoint y: 160, distance: 64.2
click at [436, 160] on div "DO_OT00 DIRT Home Order Types A Load must belong to an Order. There are 4 types…" at bounding box center [805, 453] width 763 height 633
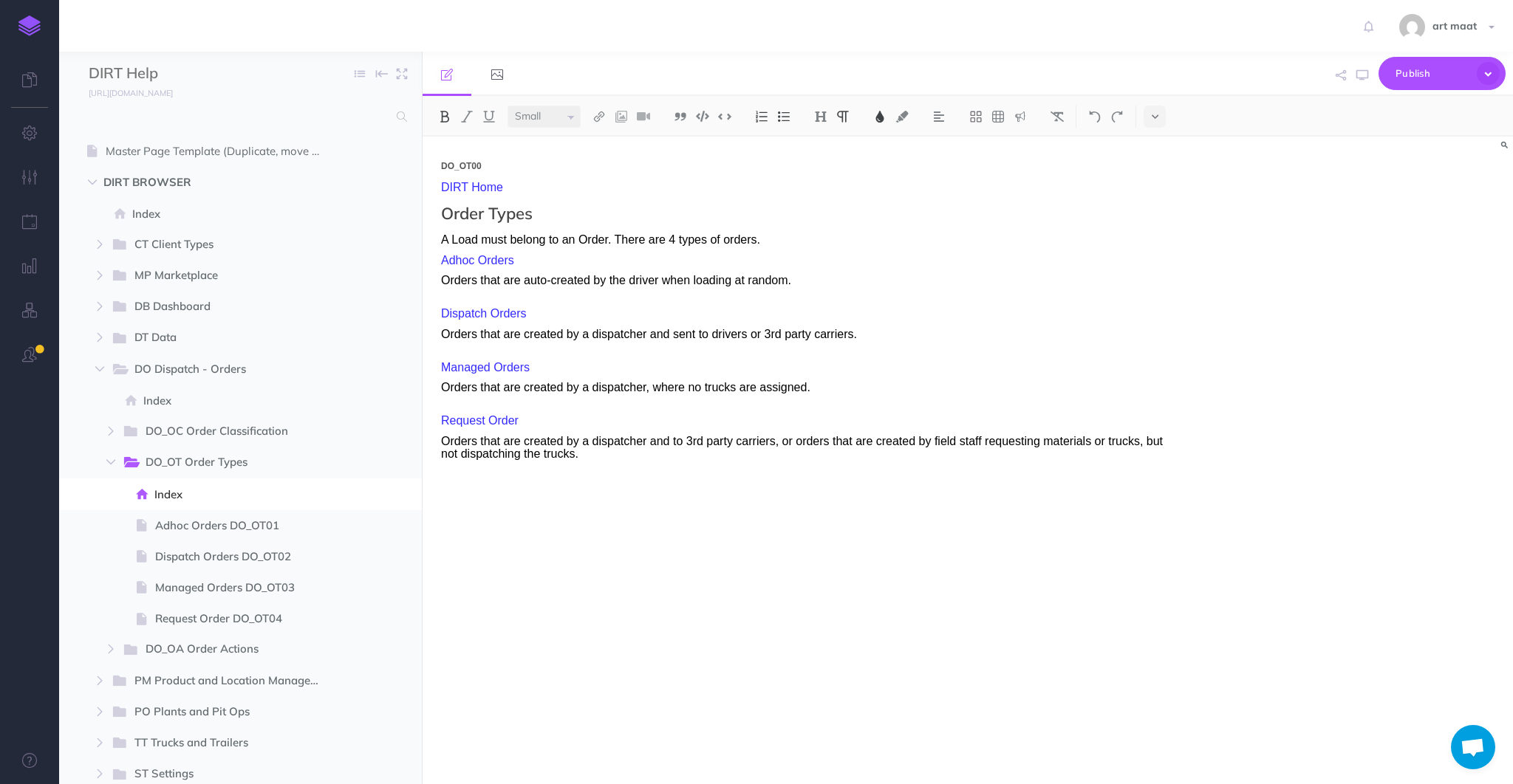
click at [627, 28] on div "art maat Settings Account Settings Teams Nektar Support Support Documentation C…" at bounding box center [756, 25] width 1491 height 51
